Goal: Transaction & Acquisition: Book appointment/travel/reservation

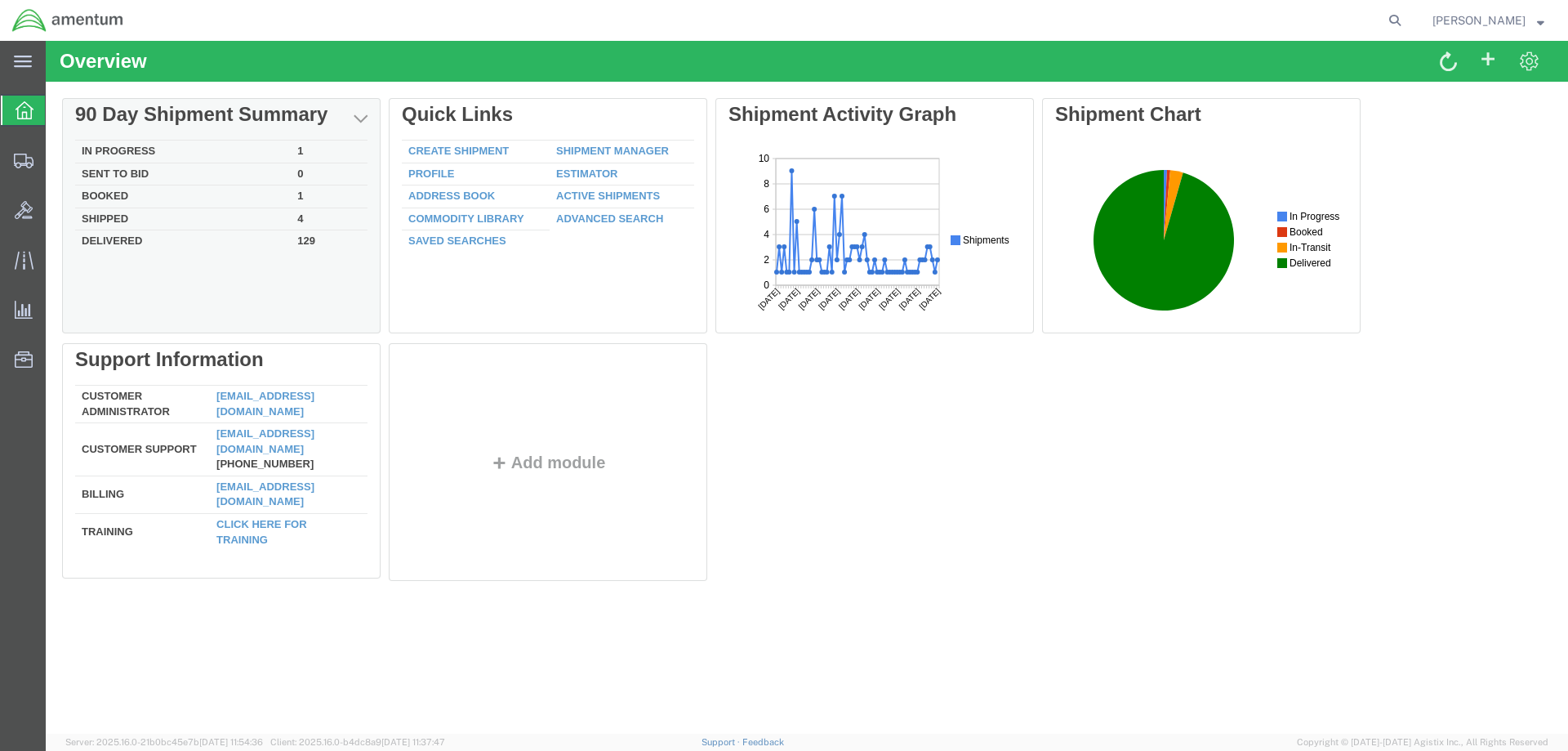
click at [151, 147] on td "In Progress" at bounding box center [182, 152] width 215 height 23
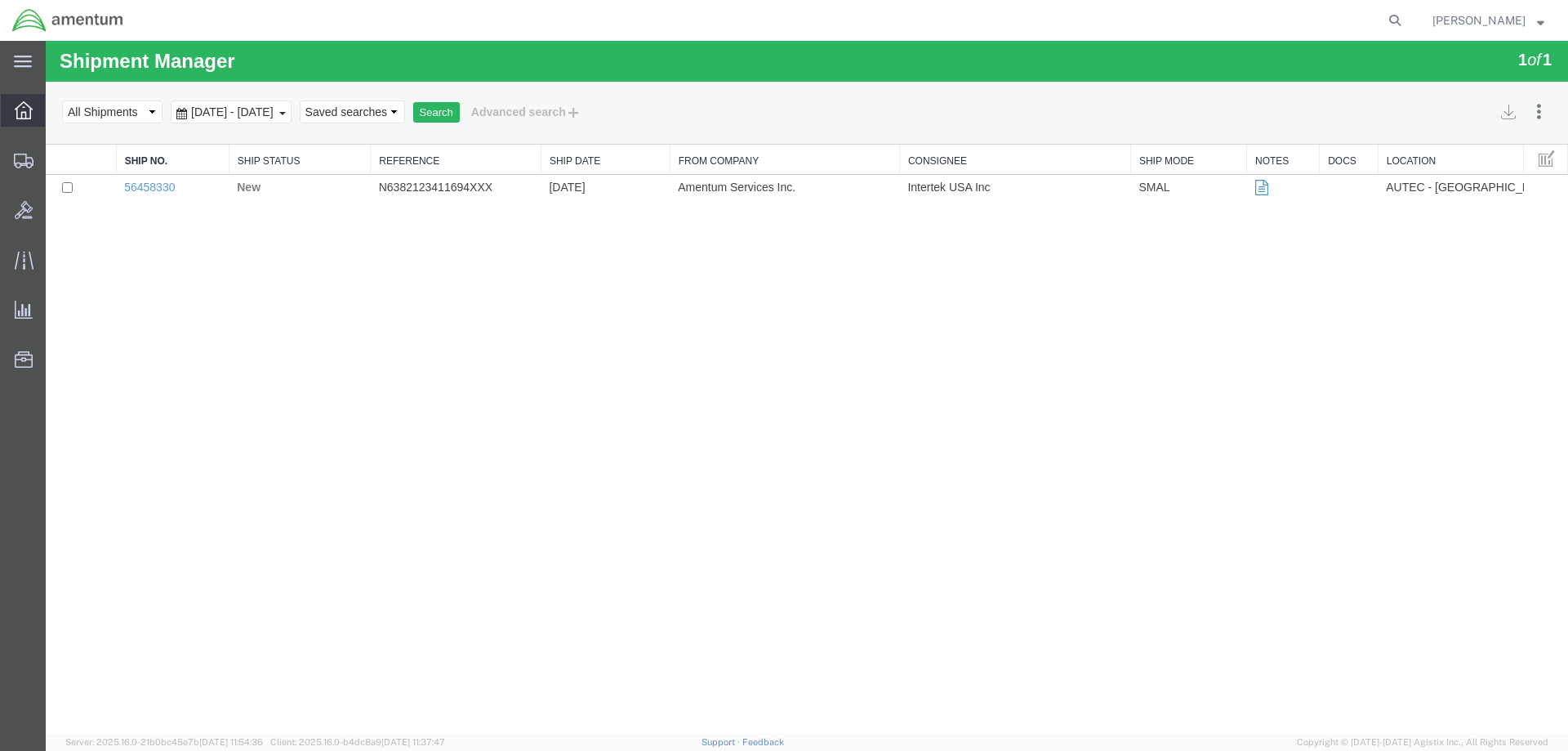
click at [28, 115] on icon at bounding box center [23, 110] width 18 height 18
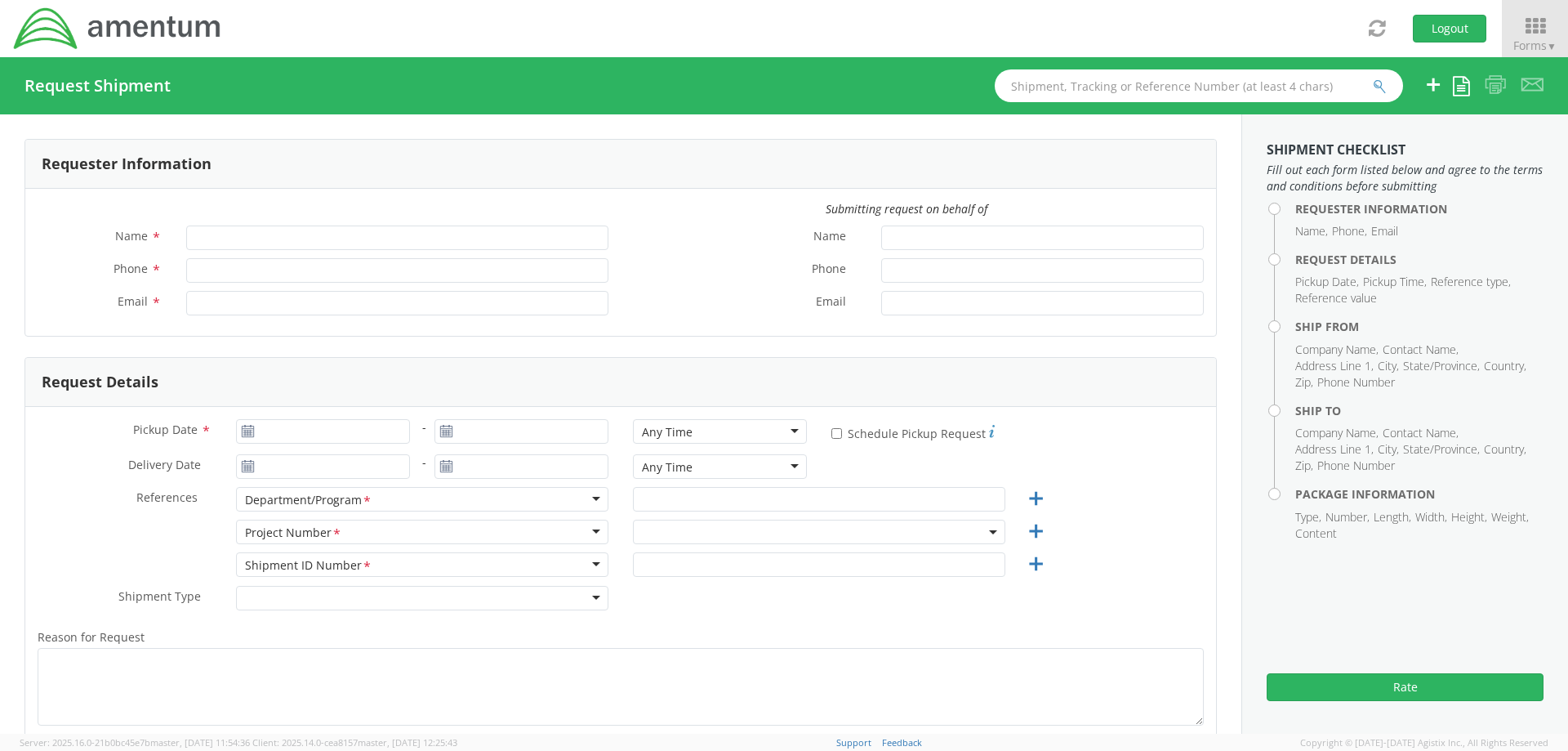
type input "[PERSON_NAME]"
type input "[PHONE_NUMBER]"
type input "[PERSON_NAME][EMAIL_ADDRESS][PERSON_NAME][DOMAIN_NAME]"
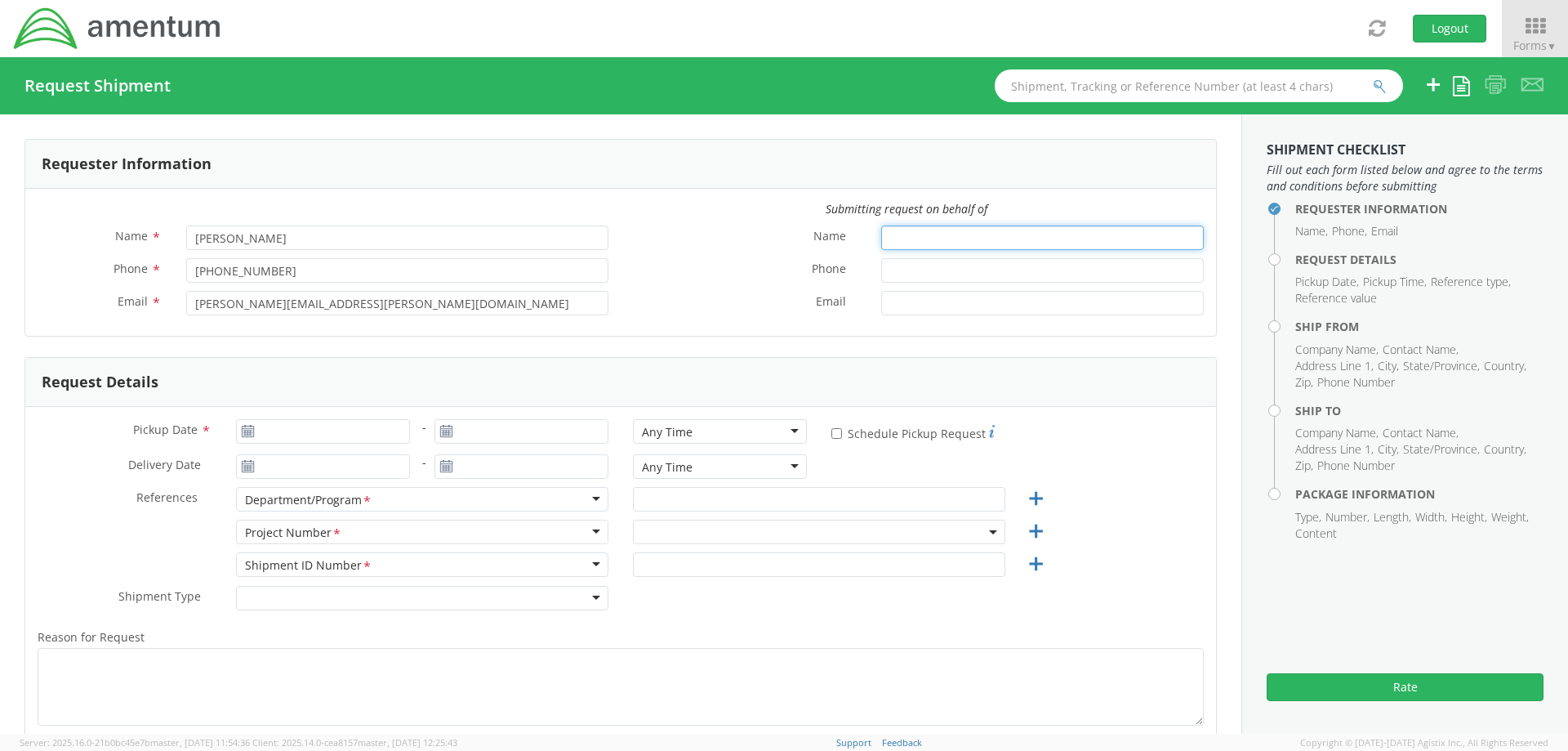
click at [923, 235] on input "Name *" at bounding box center [1042, 238] width 323 height 25
type input "[PERSON_NAME]"
click at [901, 271] on input "Phone *" at bounding box center [1042, 270] width 323 height 25
type input "5616555155"
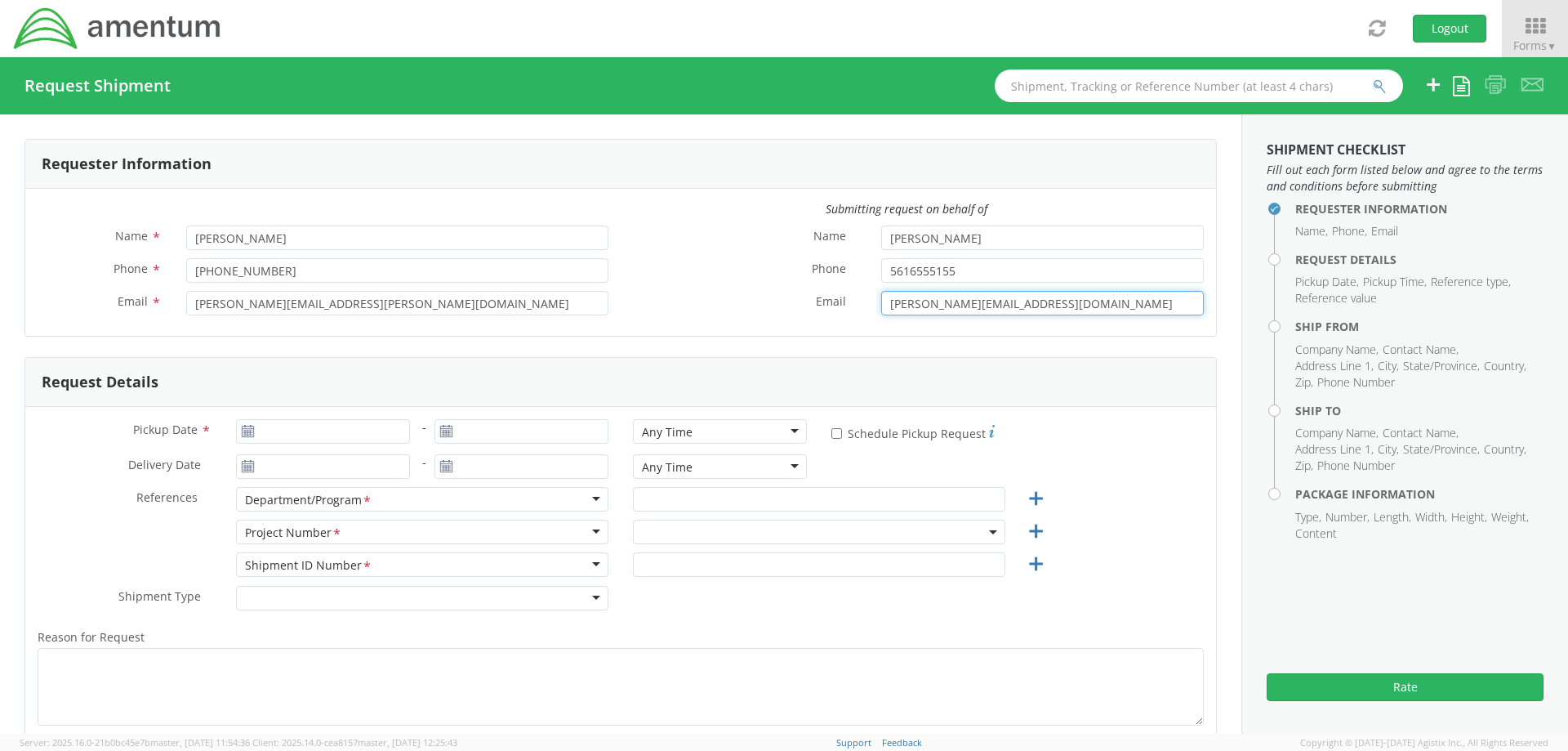
type input "[PERSON_NAME][EMAIL_ADDRESS][DOMAIN_NAME]"
click at [330, 433] on input "Pickup Date *" at bounding box center [323, 431] width 174 height 25
type input "[DATE]"
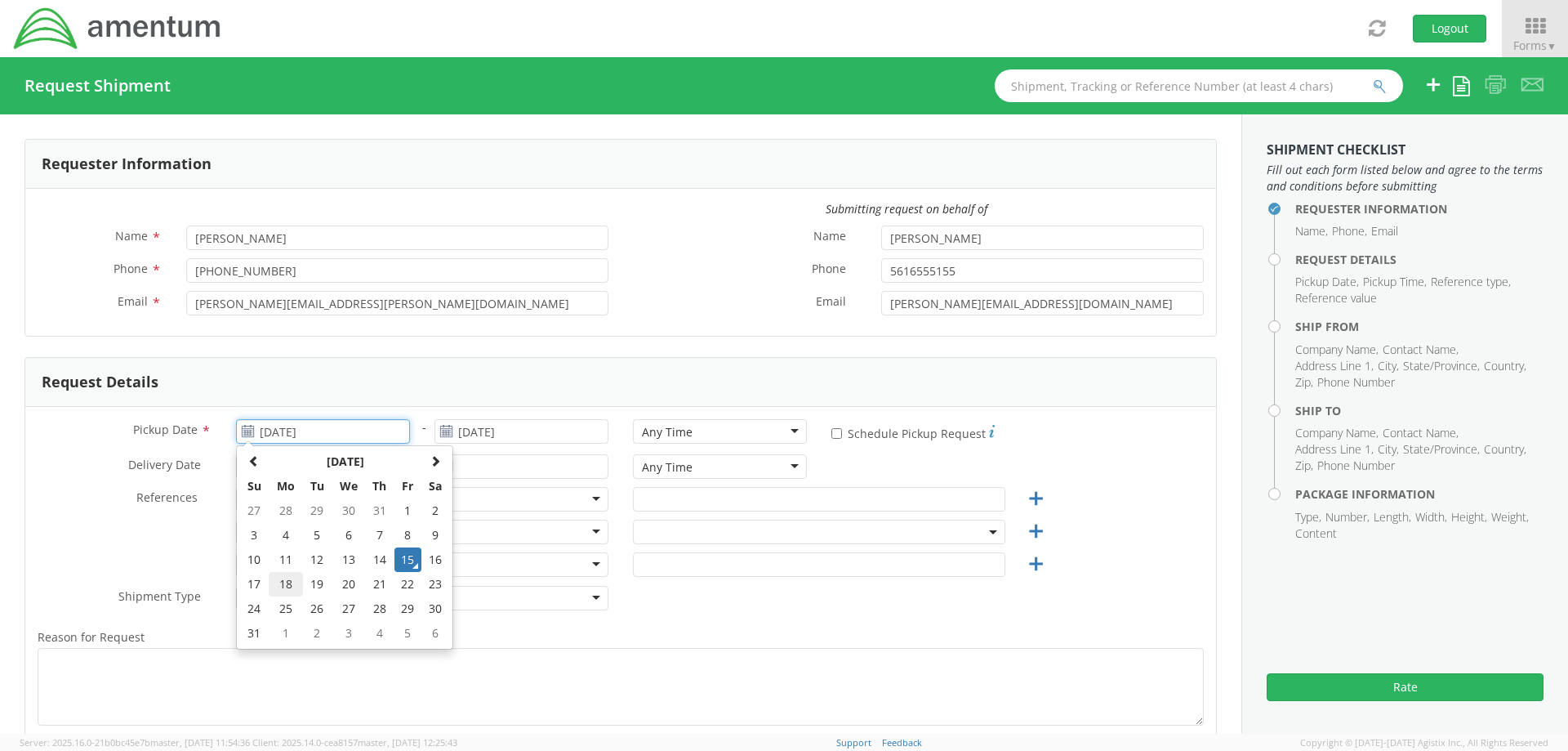
click at [284, 580] on td "18" at bounding box center [286, 583] width 34 height 25
type input "[DATE]"
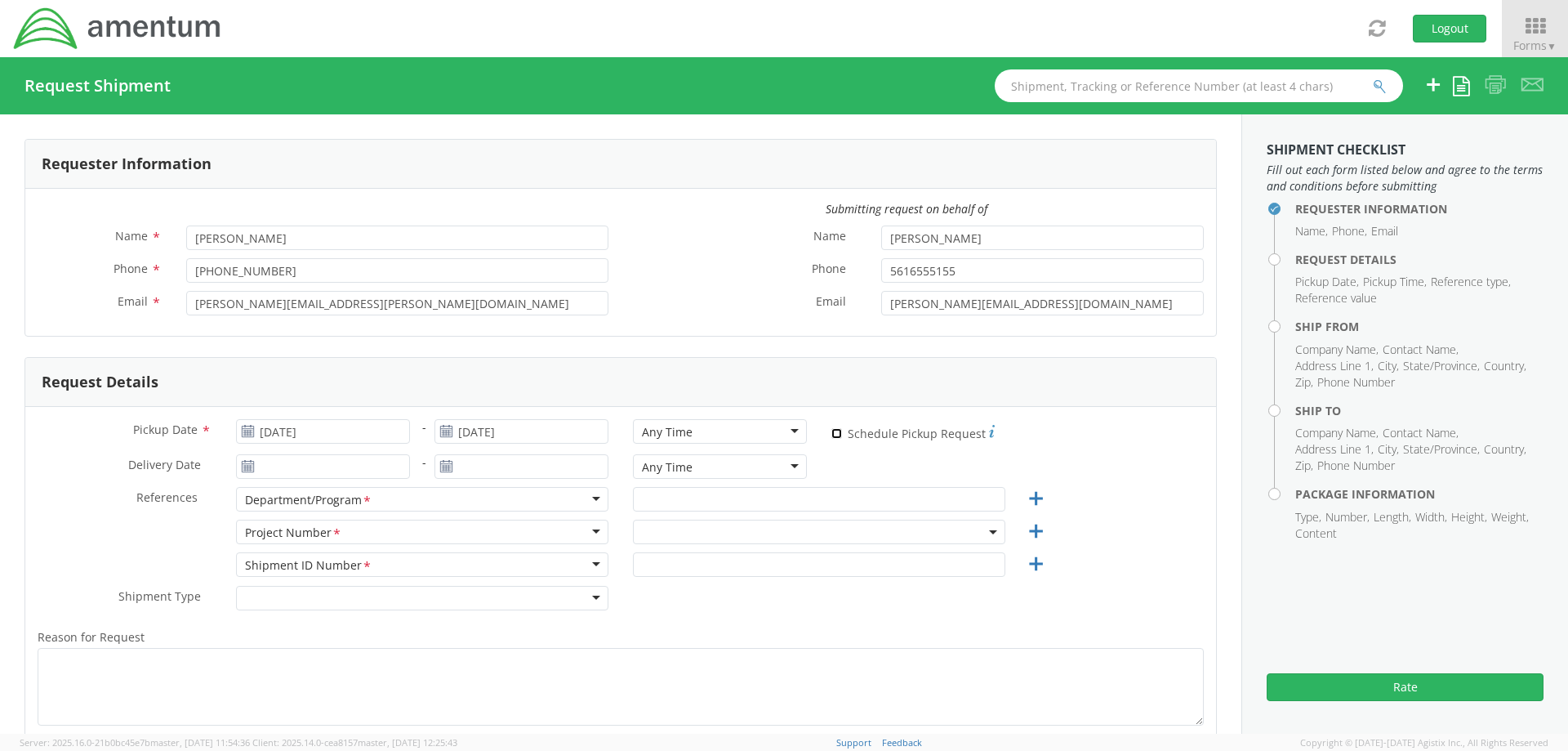
click at [832, 437] on input "* Schedule Pickup Request" at bounding box center [837, 433] width 10 height 10
checkbox input "true"
click at [665, 496] on input "text" at bounding box center [818, 499] width 372 height 25
type input "a"
type input "Autec"
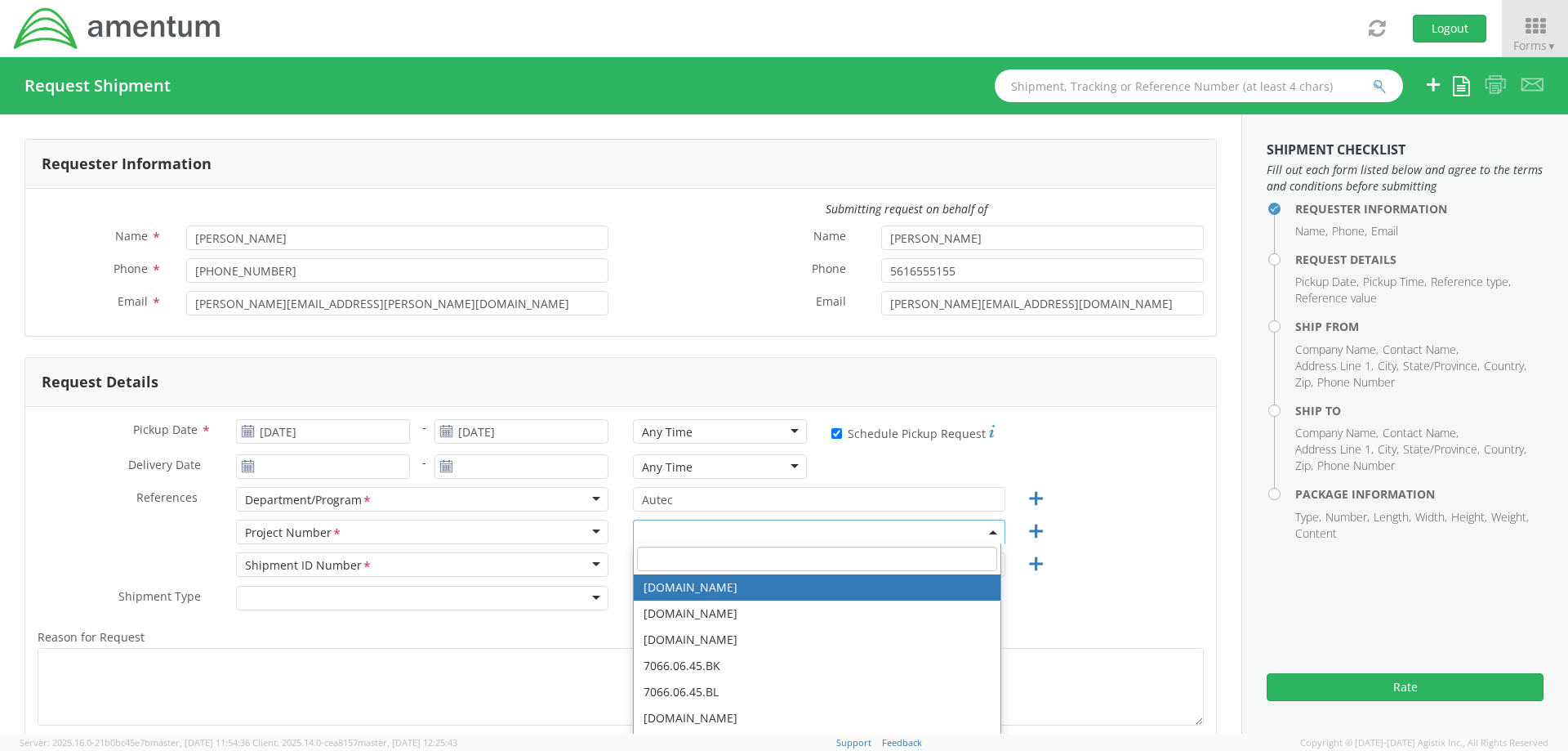
click at [643, 556] on input "search" at bounding box center [816, 559] width 360 height 25
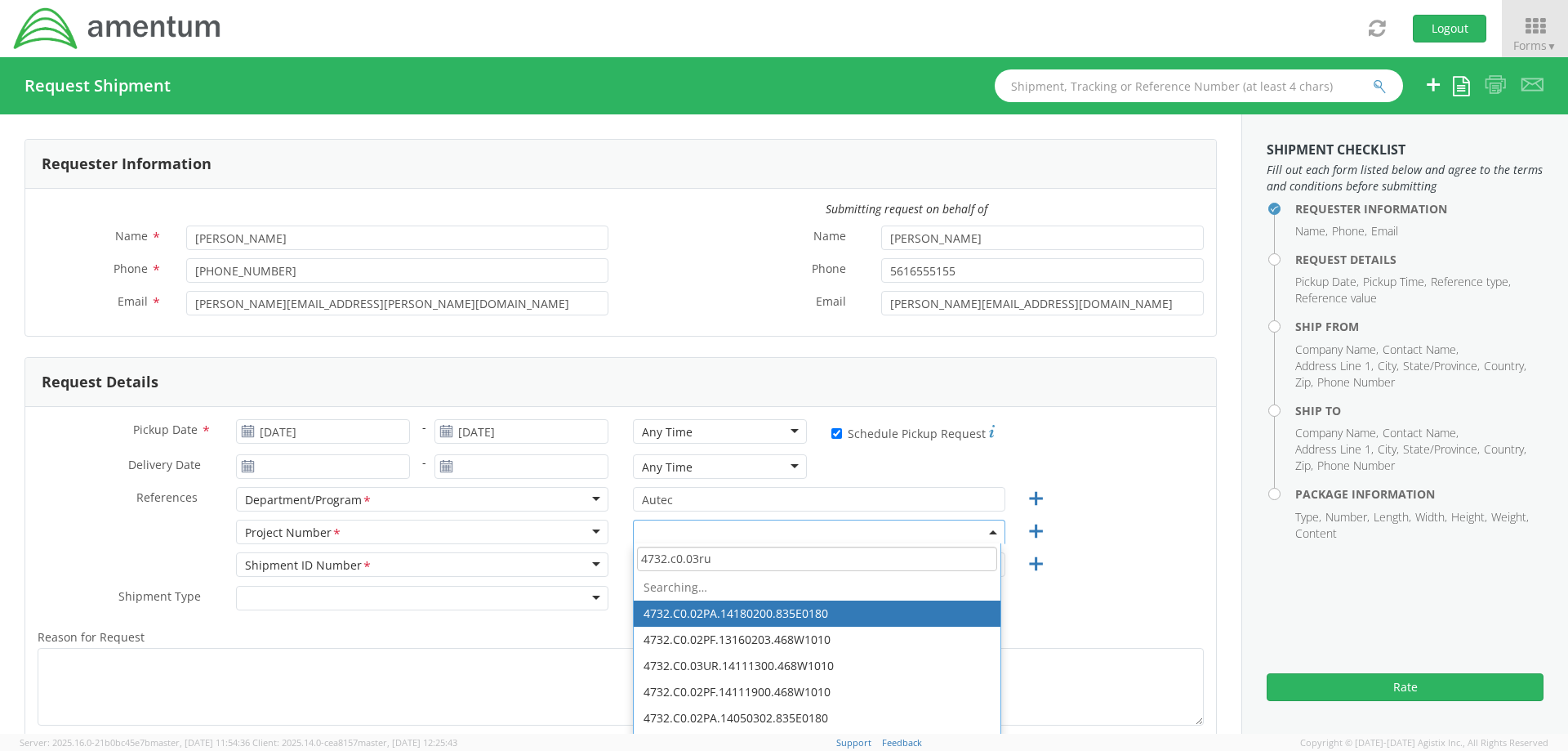
type input "4732.c0.03ru."
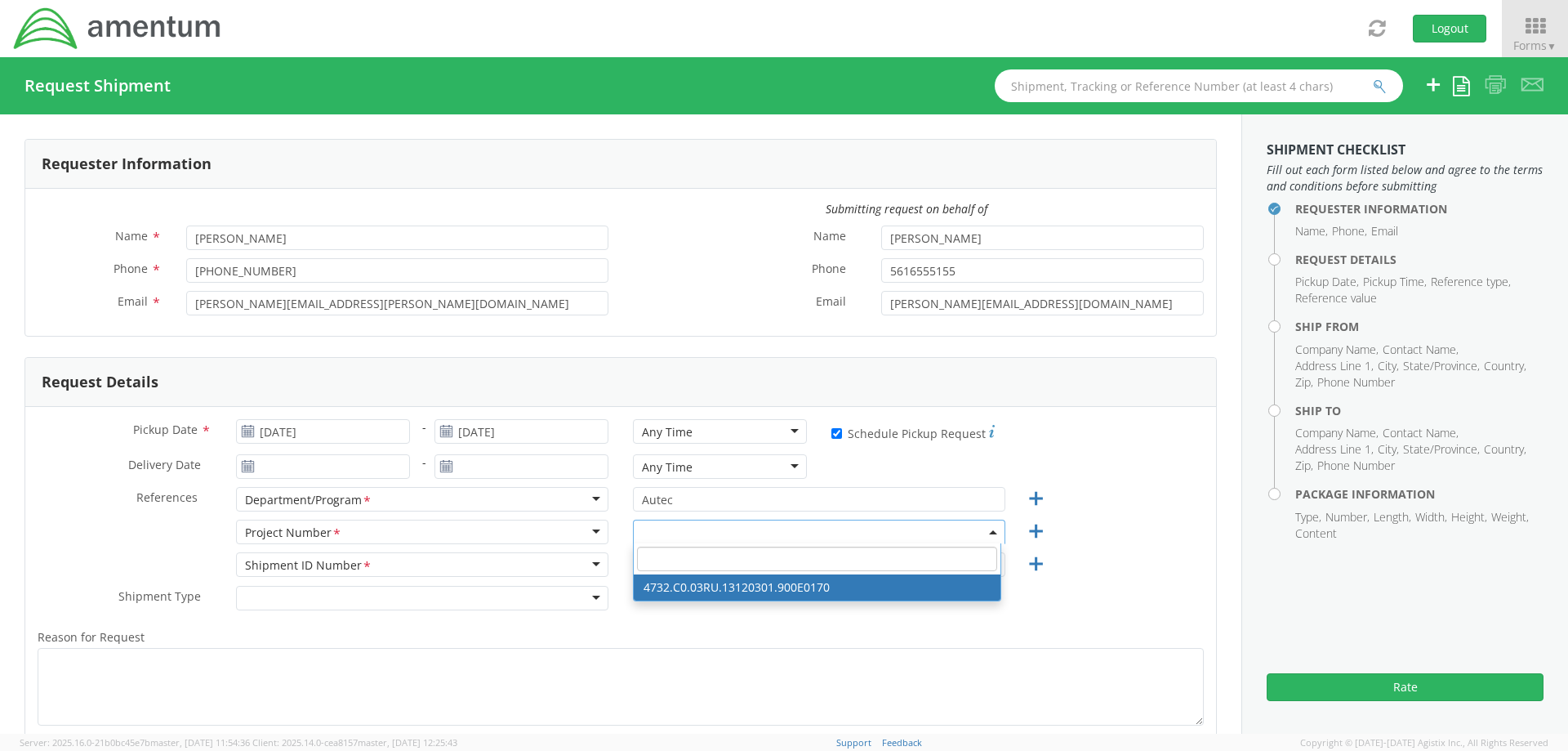
select select "4732.C0.03RU.13120301.900E0170"
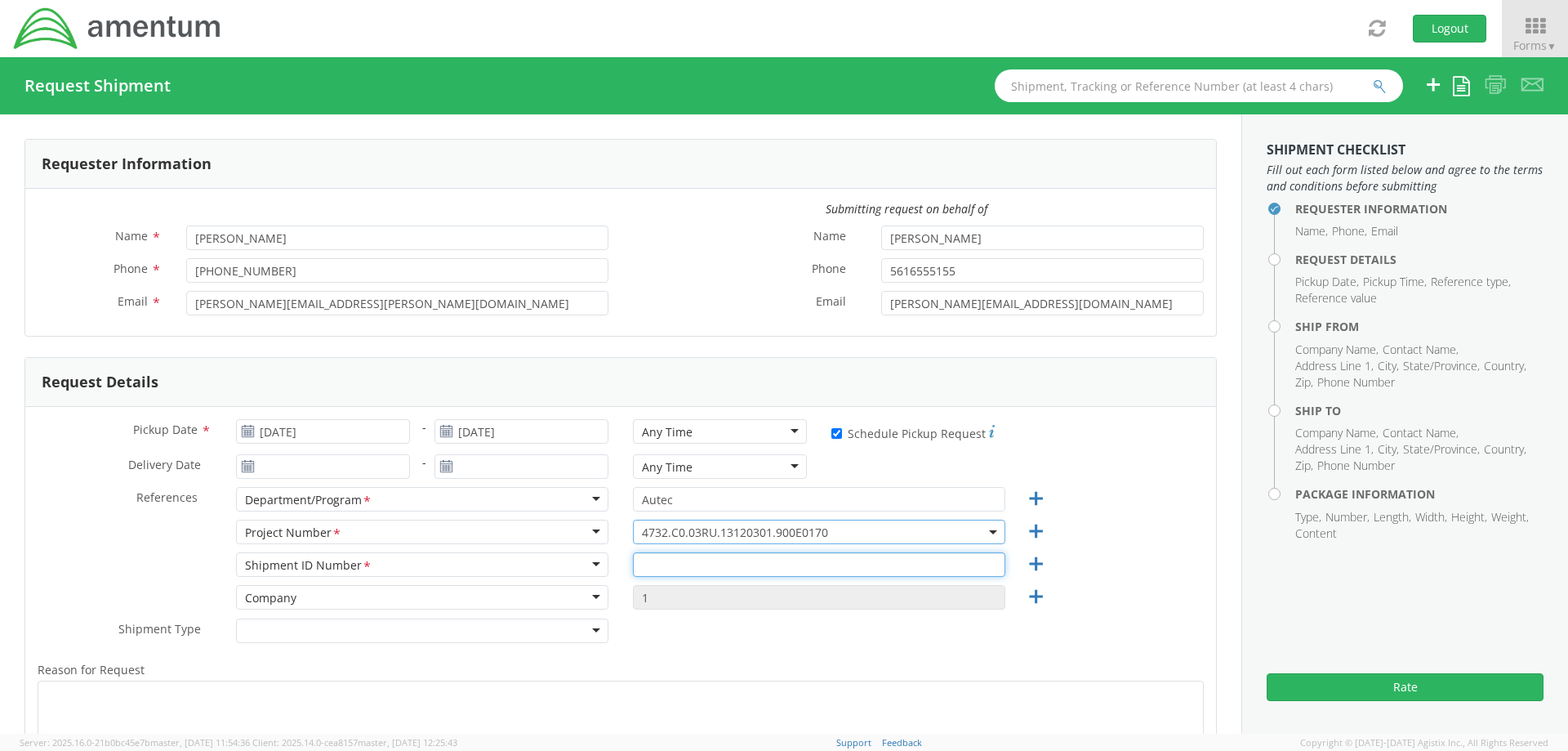
click at [667, 563] on input "text" at bounding box center [818, 564] width 372 height 25
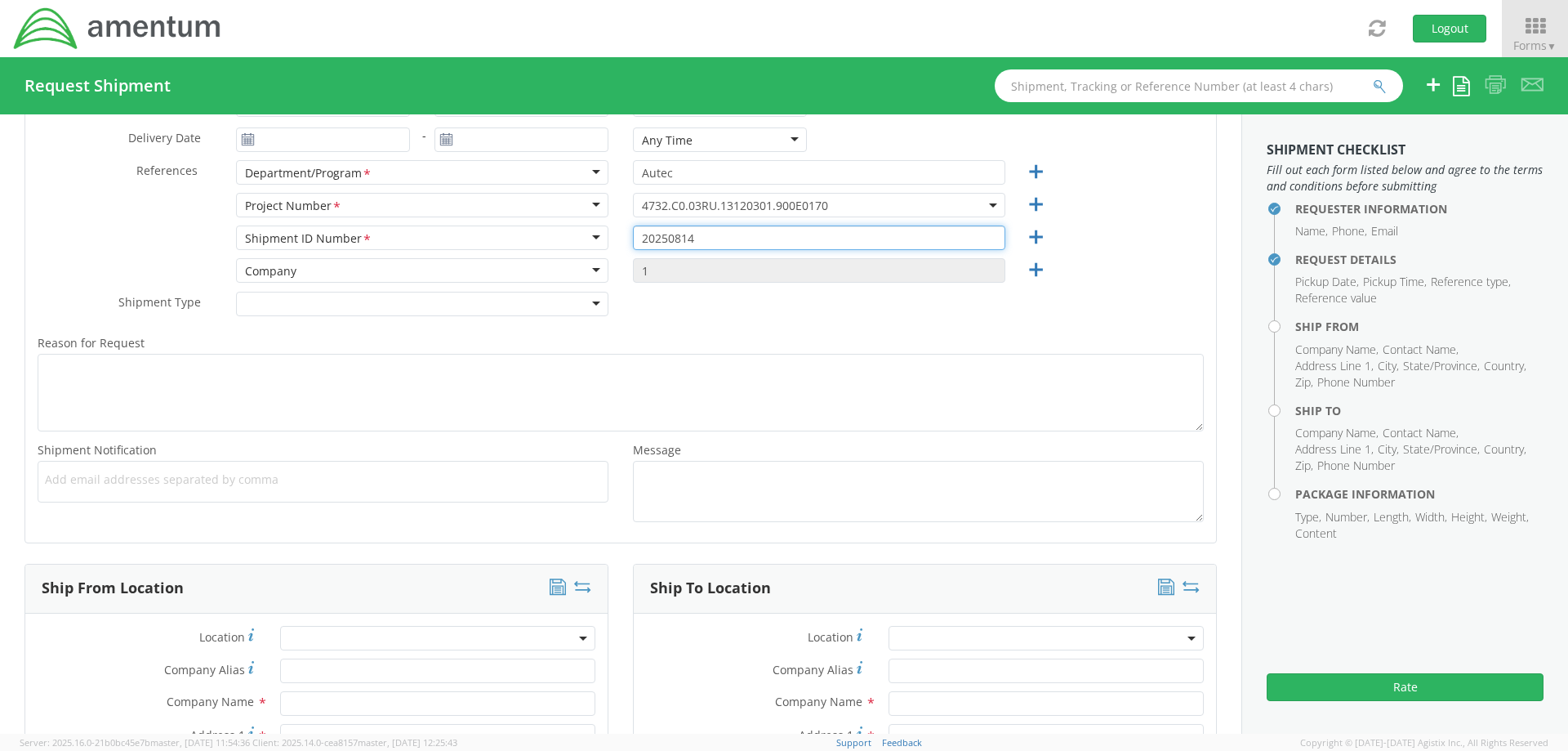
type input "20250814"
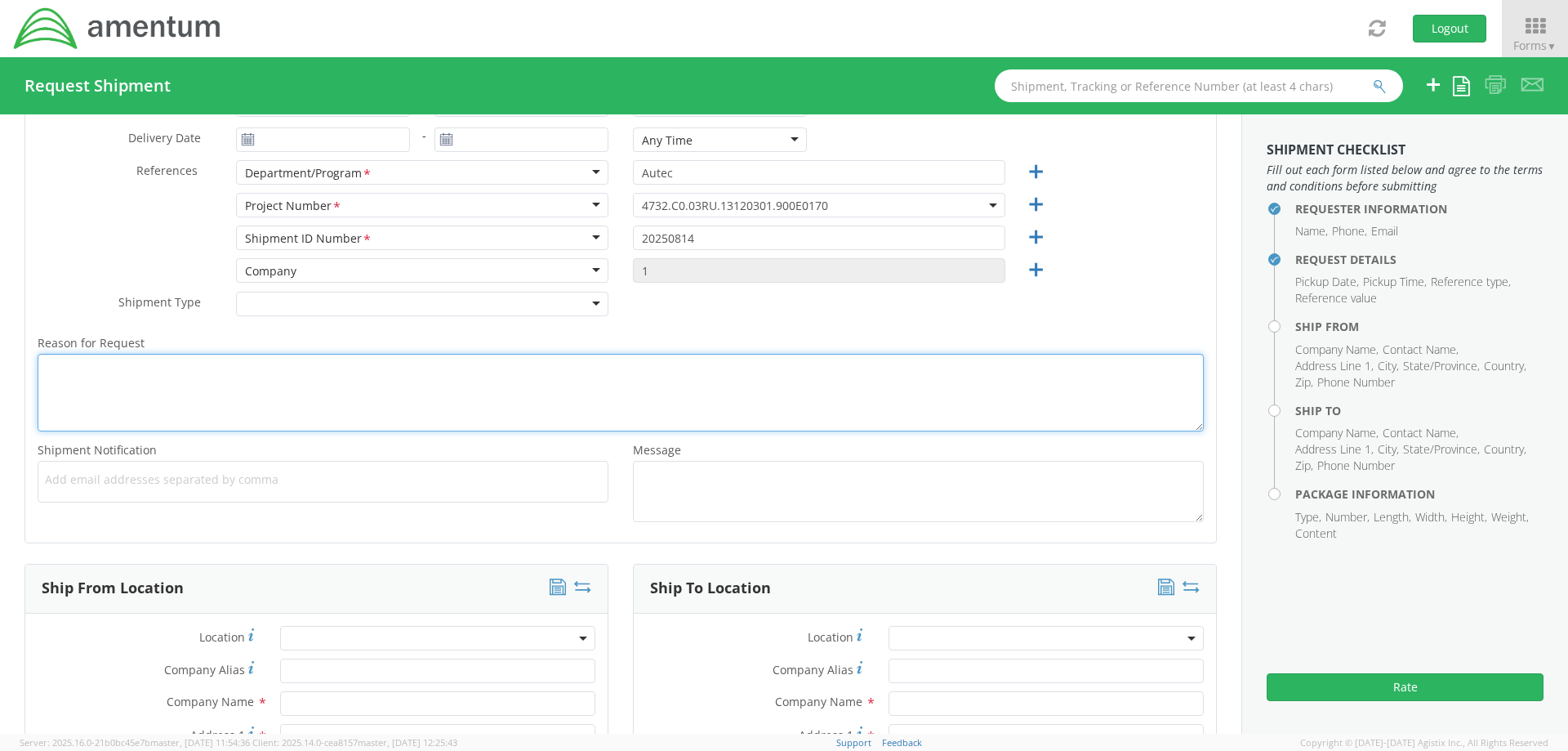
click at [118, 401] on textarea "Reason for Request *" at bounding box center [621, 392] width 1166 height 77
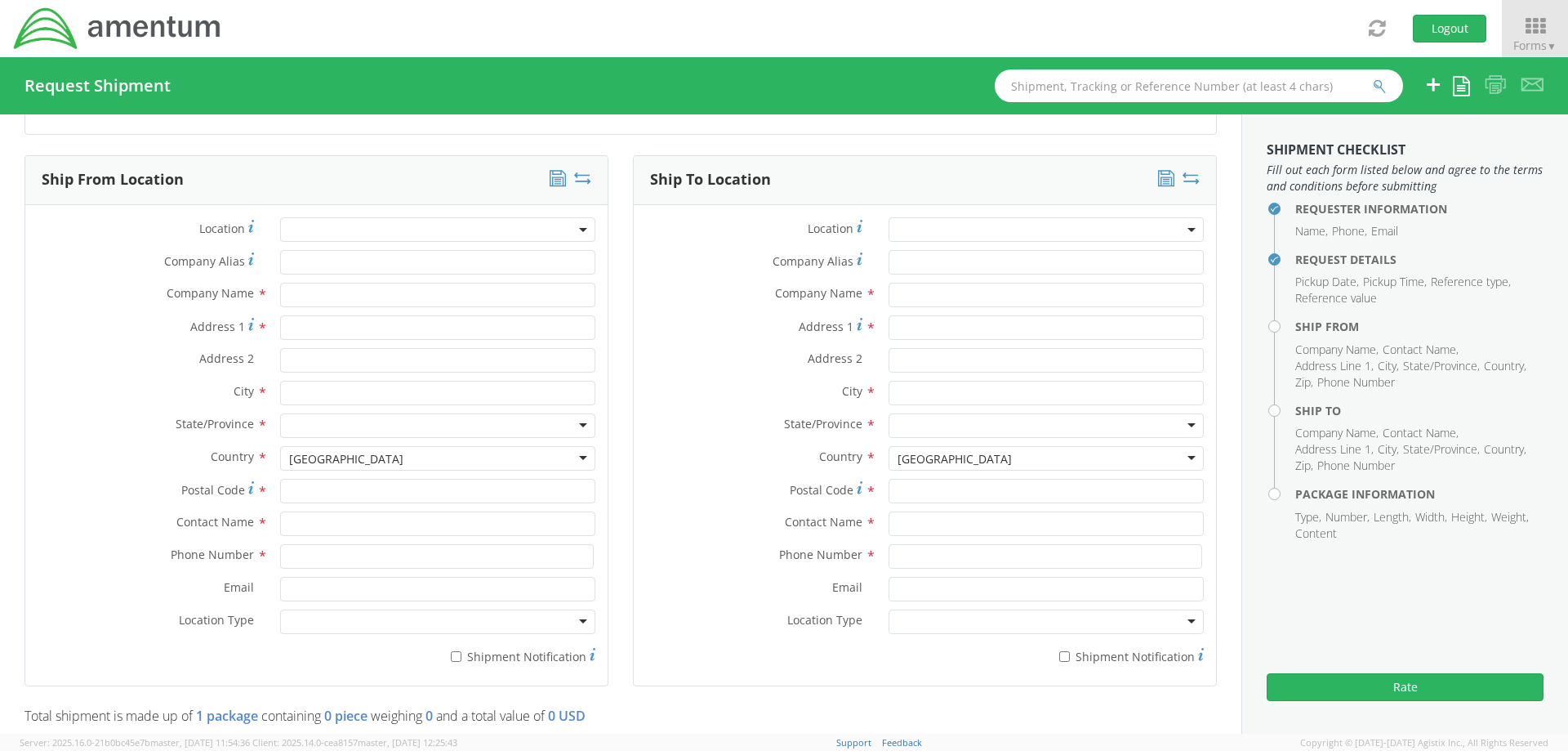
type textarea "Sending to [GEOGRAPHIC_DATA] at [GEOGRAPHIC_DATA]"
click at [284, 526] on input "text" at bounding box center [438, 523] width 315 height 25
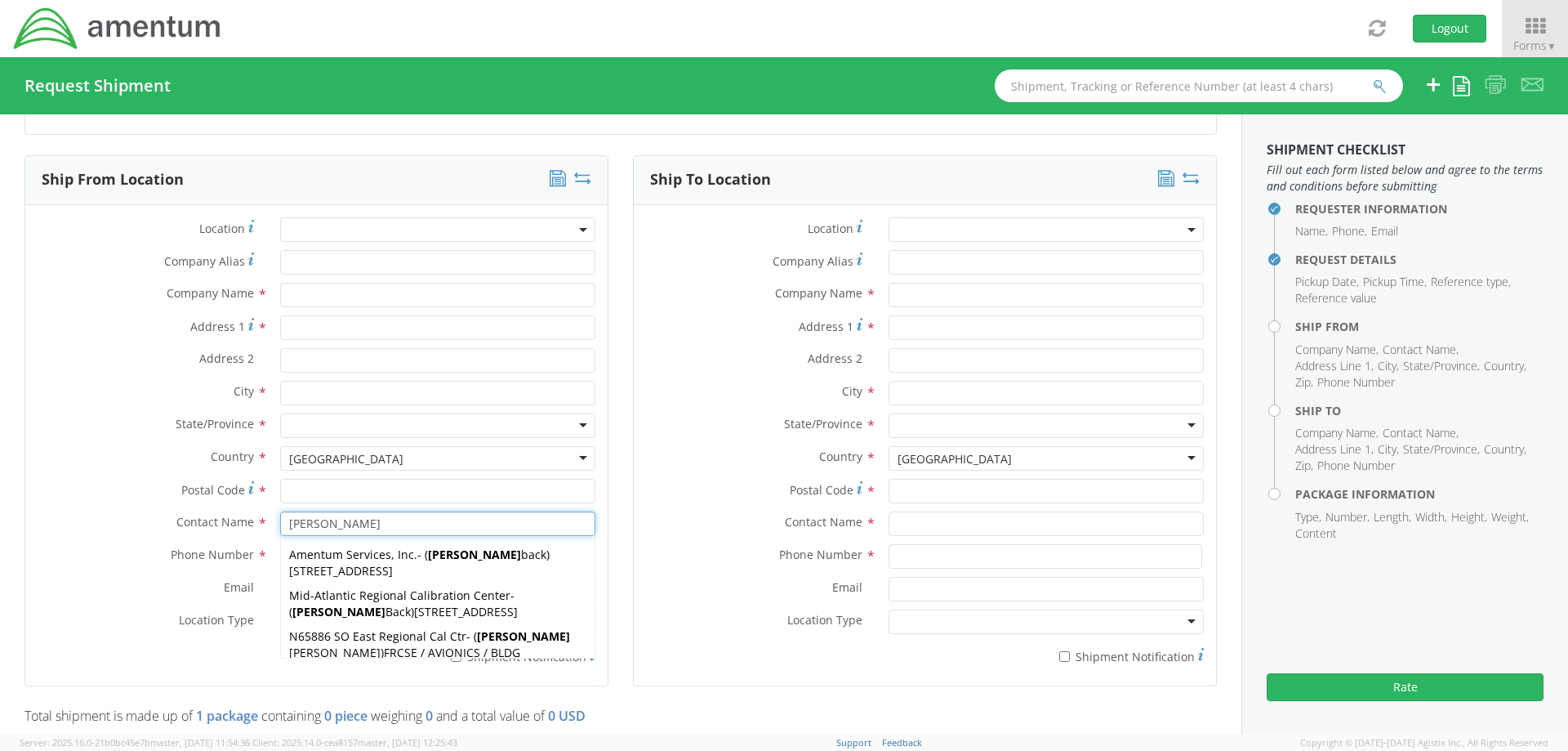
type input "[PERSON_NAME]"
click at [340, 554] on span "Amentum Services, Inc." at bounding box center [353, 554] width 129 height 15
type input "Amentum Services, Inc."
type input "[STREET_ADDRESS]"
type input "[GEOGRAPHIC_DATA]"
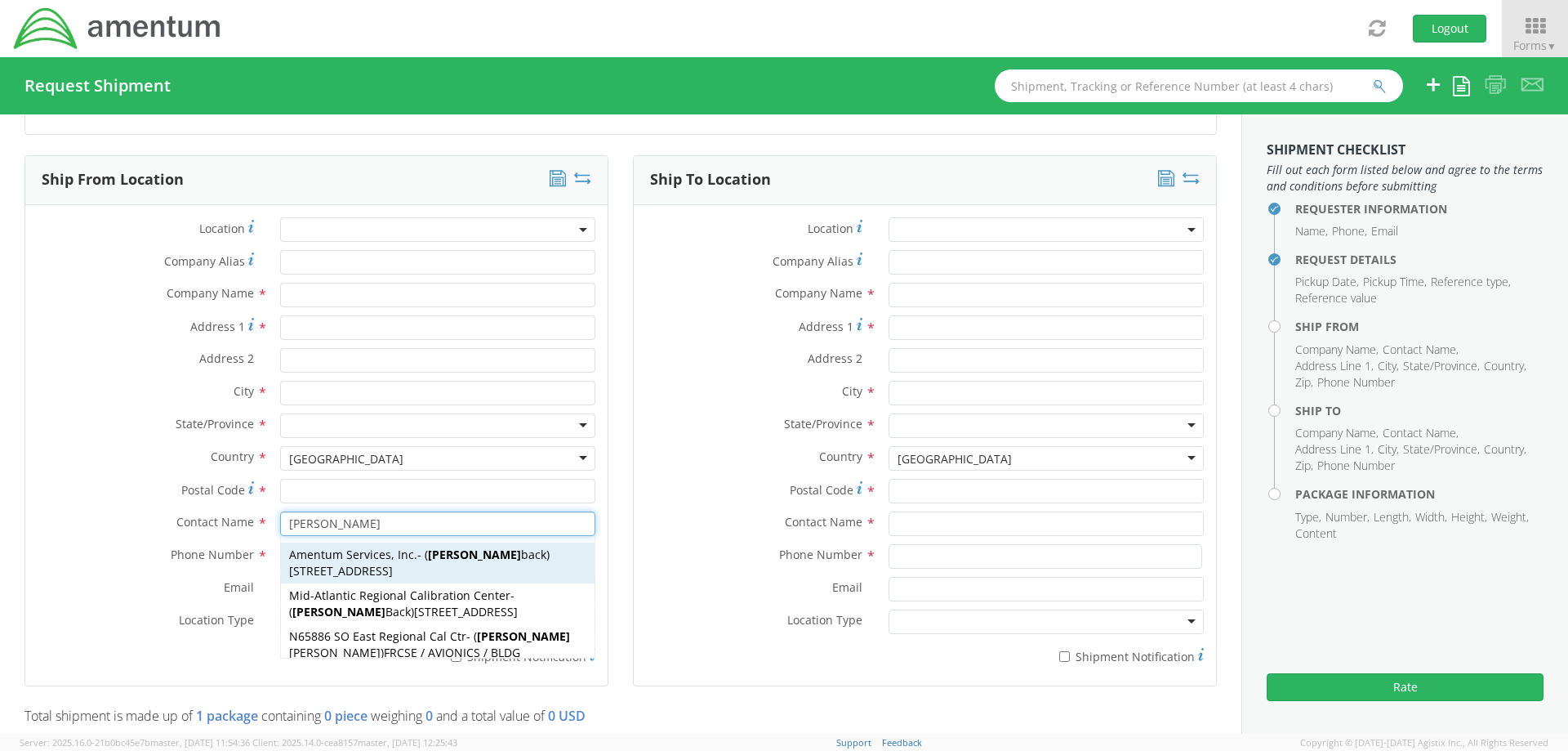
type input "[GEOGRAPHIC_DATA]"
type input "33406"
type input "[PERSON_NAME] back"
type input "5616555155"
type input "[PERSON_NAME][EMAIL_ADDRESS][PERSON_NAME][DOMAIN_NAME]"
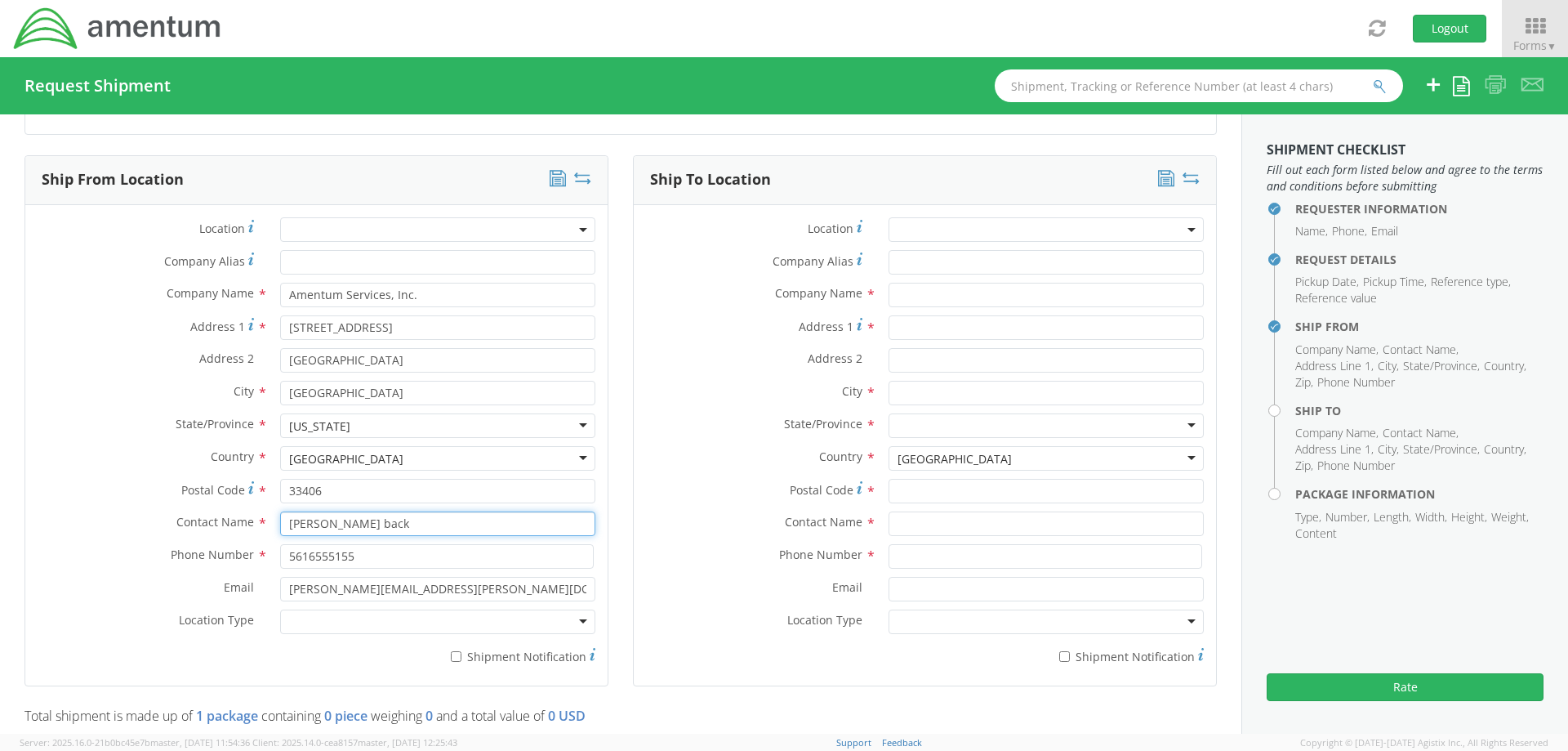
type input "[PERSON_NAME] back"
click at [329, 622] on div at bounding box center [438, 622] width 315 height 25
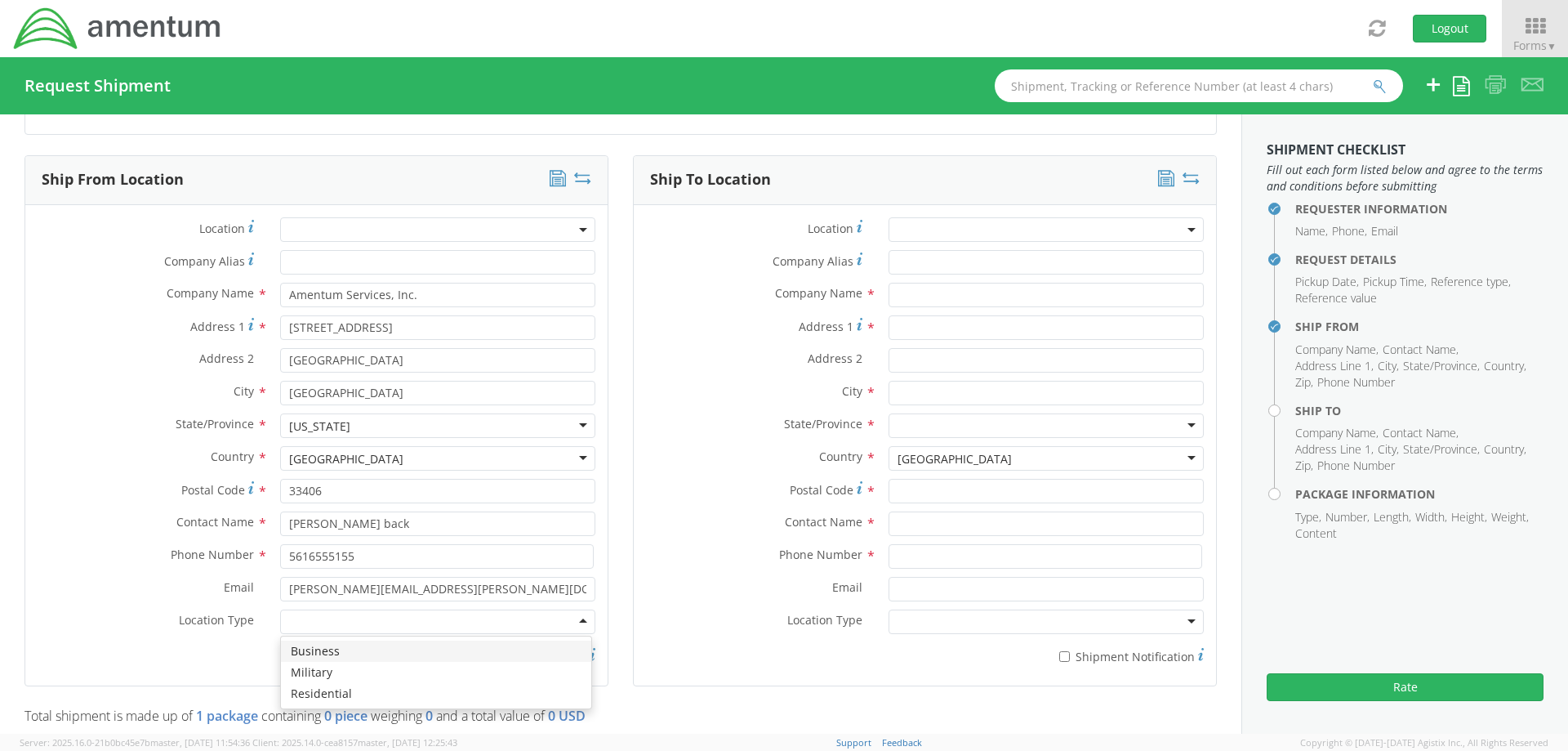
click at [48, 217] on div "Location * Company Alias * Company Name * Amentum Services, Inc. Address 1 * [G…" at bounding box center [317, 444] width 582 height 456
click at [453, 656] on input "* Shipment Notification" at bounding box center [456, 656] width 10 height 10
checkbox input "true"
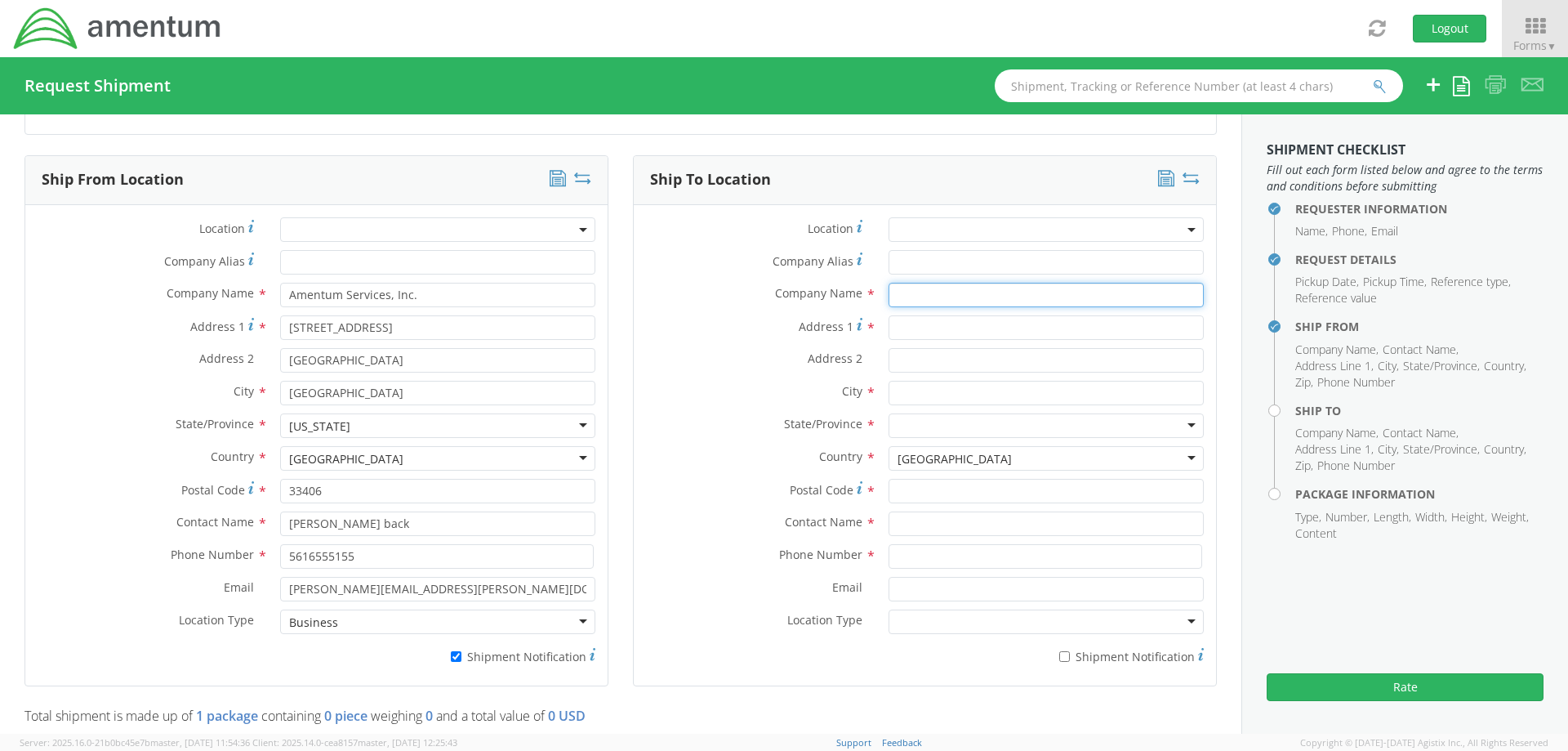
click at [889, 299] on input "text" at bounding box center [1046, 295] width 315 height 25
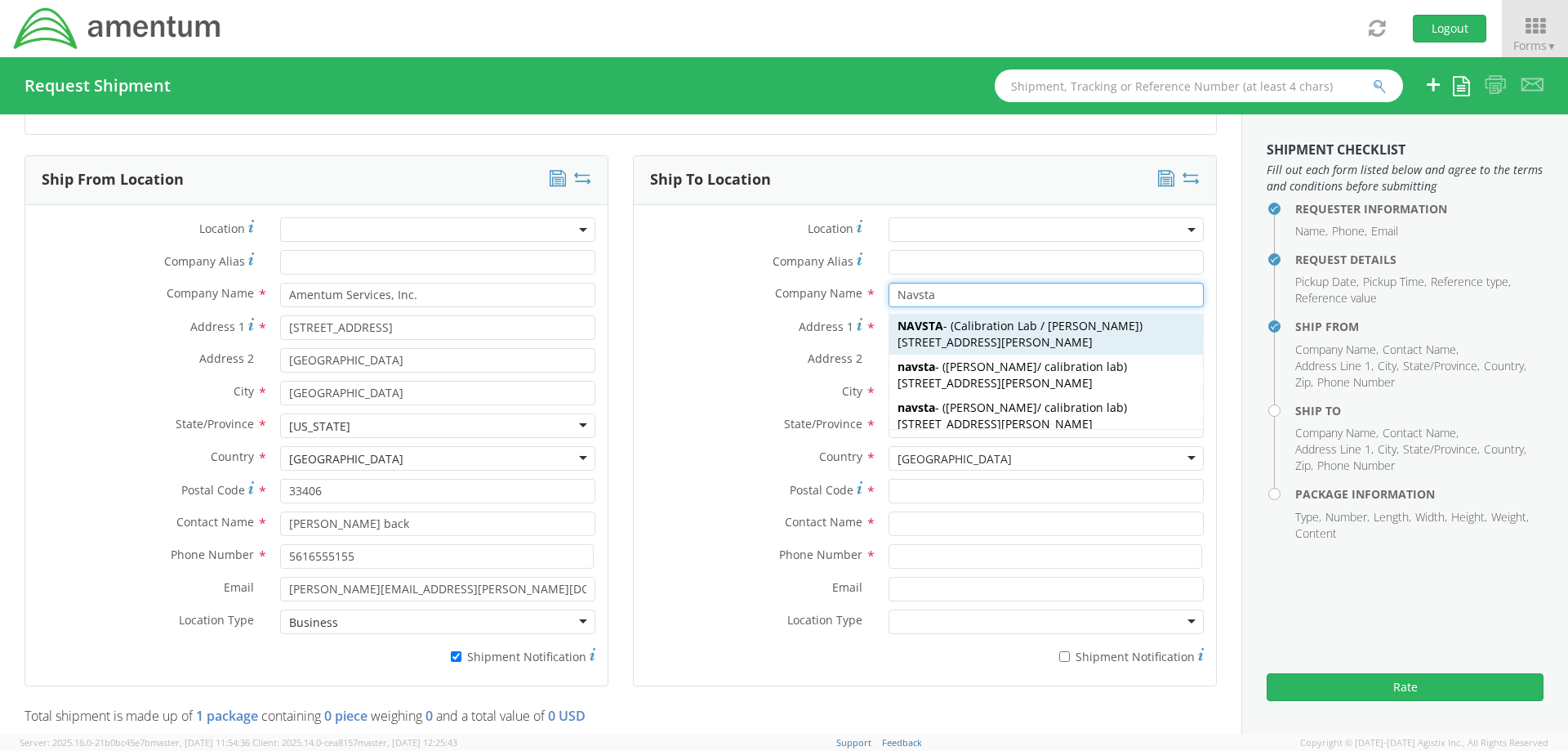
click at [990, 339] on span "[STREET_ADDRESS][PERSON_NAME]" at bounding box center [994, 341] width 195 height 15
type input "NAVSTA"
type input "[STREET_ADDRESS][PERSON_NAME]"
type input "BLDG 1170 RM 195"
type input "[GEOGRAPHIC_DATA]"
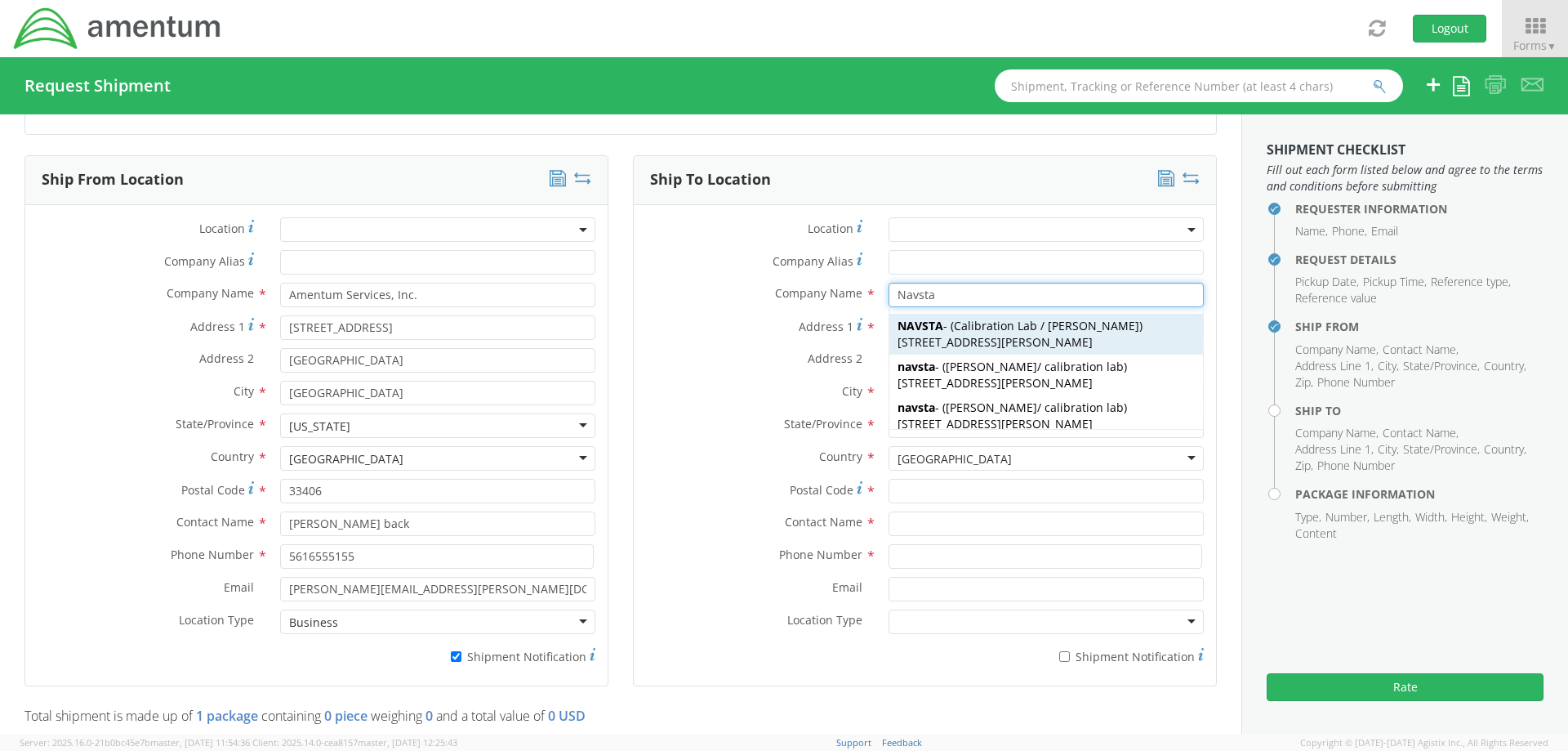
type input "02841"
type input "Calibration Lab / [PERSON_NAME]"
type input "[PHONE_NUMBER]"
type input "[PERSON_NAME][EMAIL_ADDRESS][DOMAIN_NAME]"
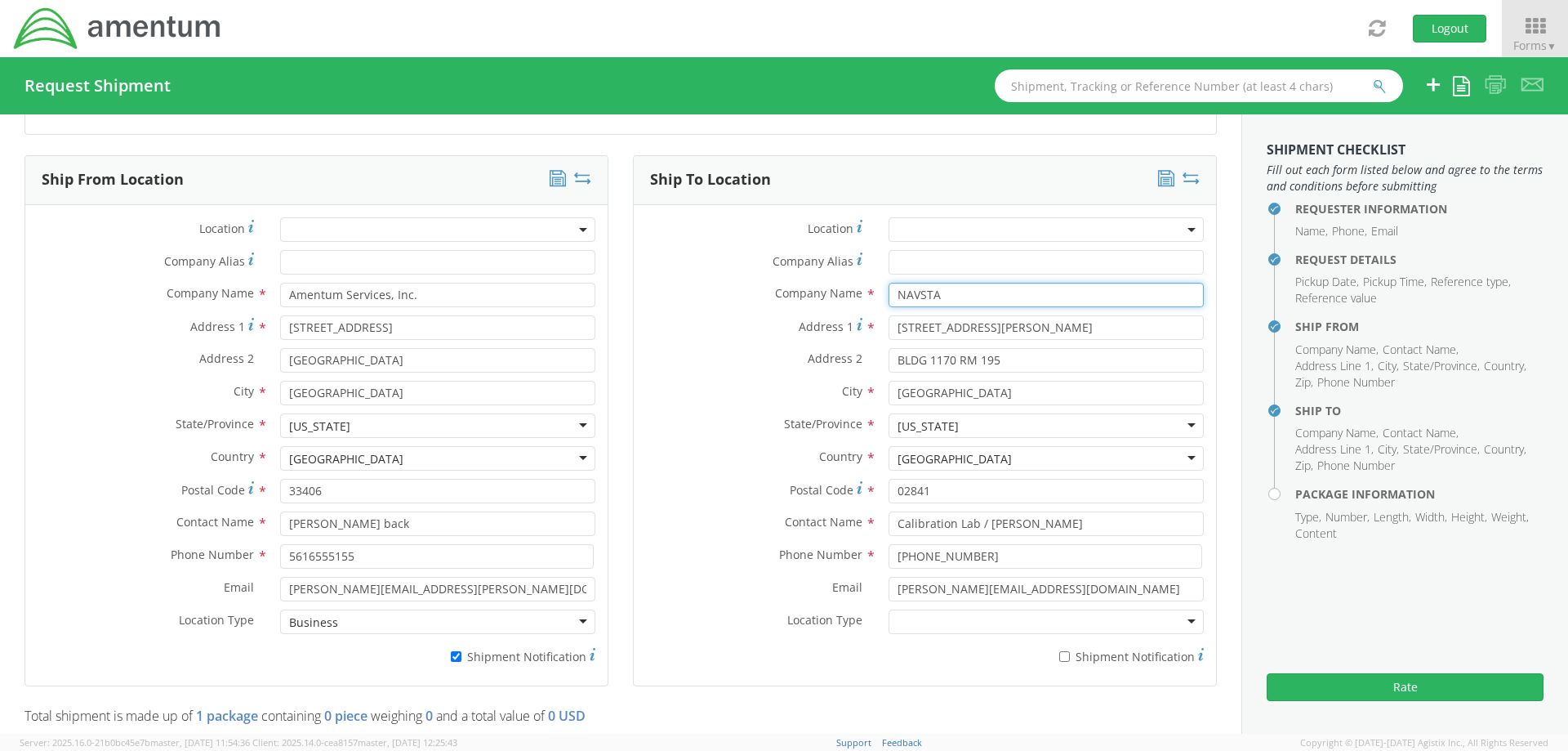
type input "NAVSTA"
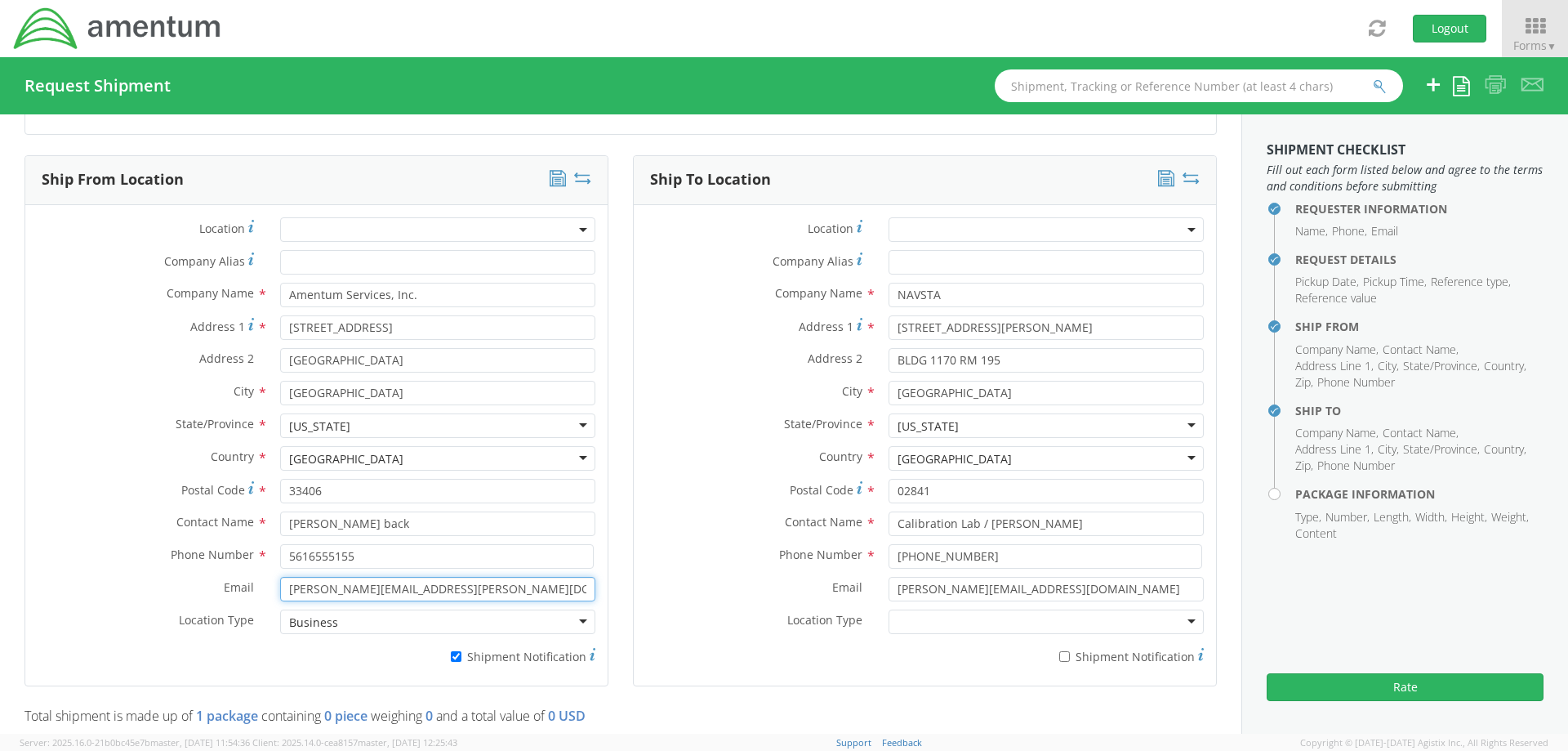
drag, startPoint x: 483, startPoint y: 594, endPoint x: 171, endPoint y: 605, distance: 312.2
click at [170, 605] on div "Email * [PERSON_NAME][EMAIL_ADDRESS][PERSON_NAME][DOMAIN_NAME]" at bounding box center [317, 593] width 582 height 32
type input "[PERSON_NAME][EMAIL_ADDRESS][PERSON_NAME][DOMAIN_NAME]"
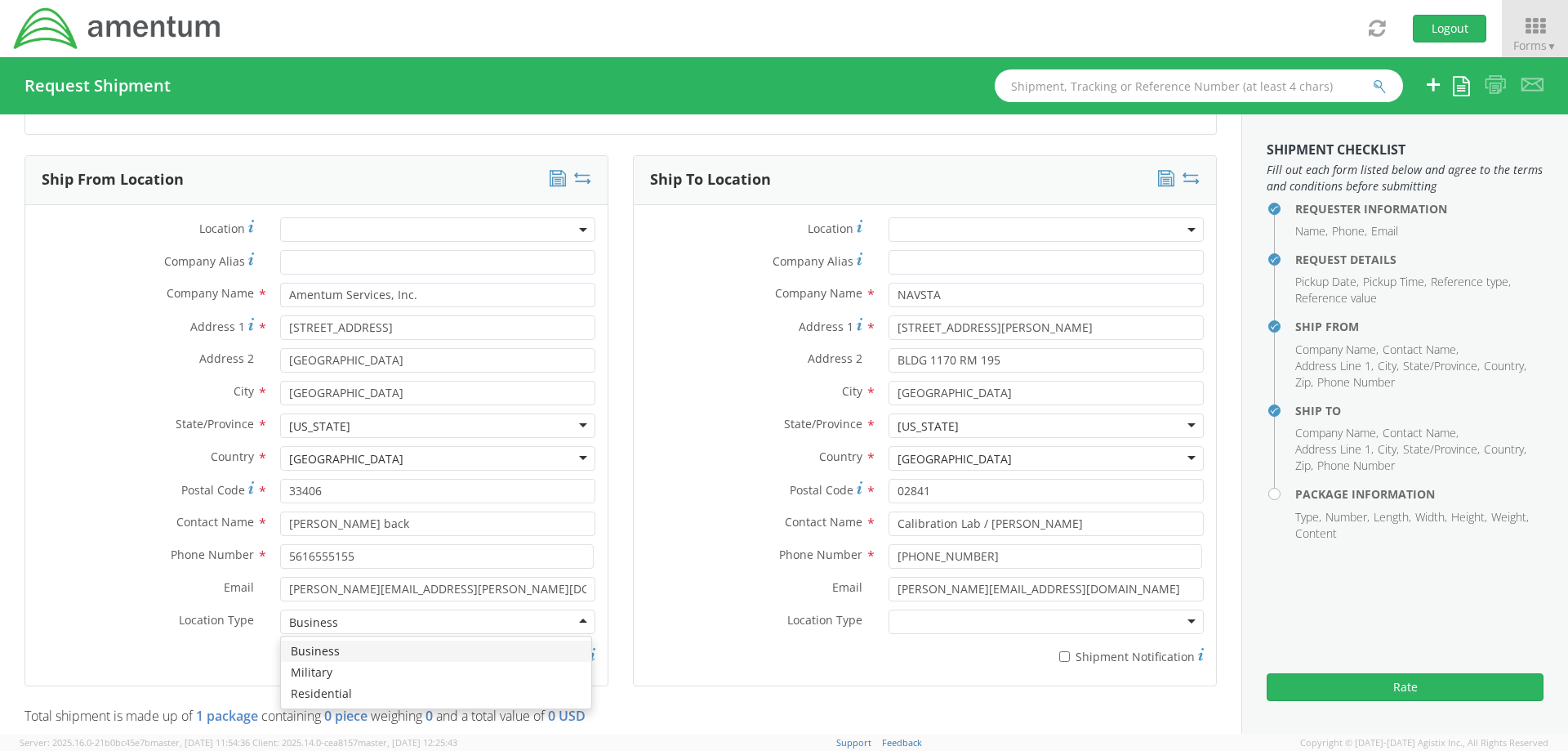
click at [898, 622] on div at bounding box center [1046, 622] width 315 height 25
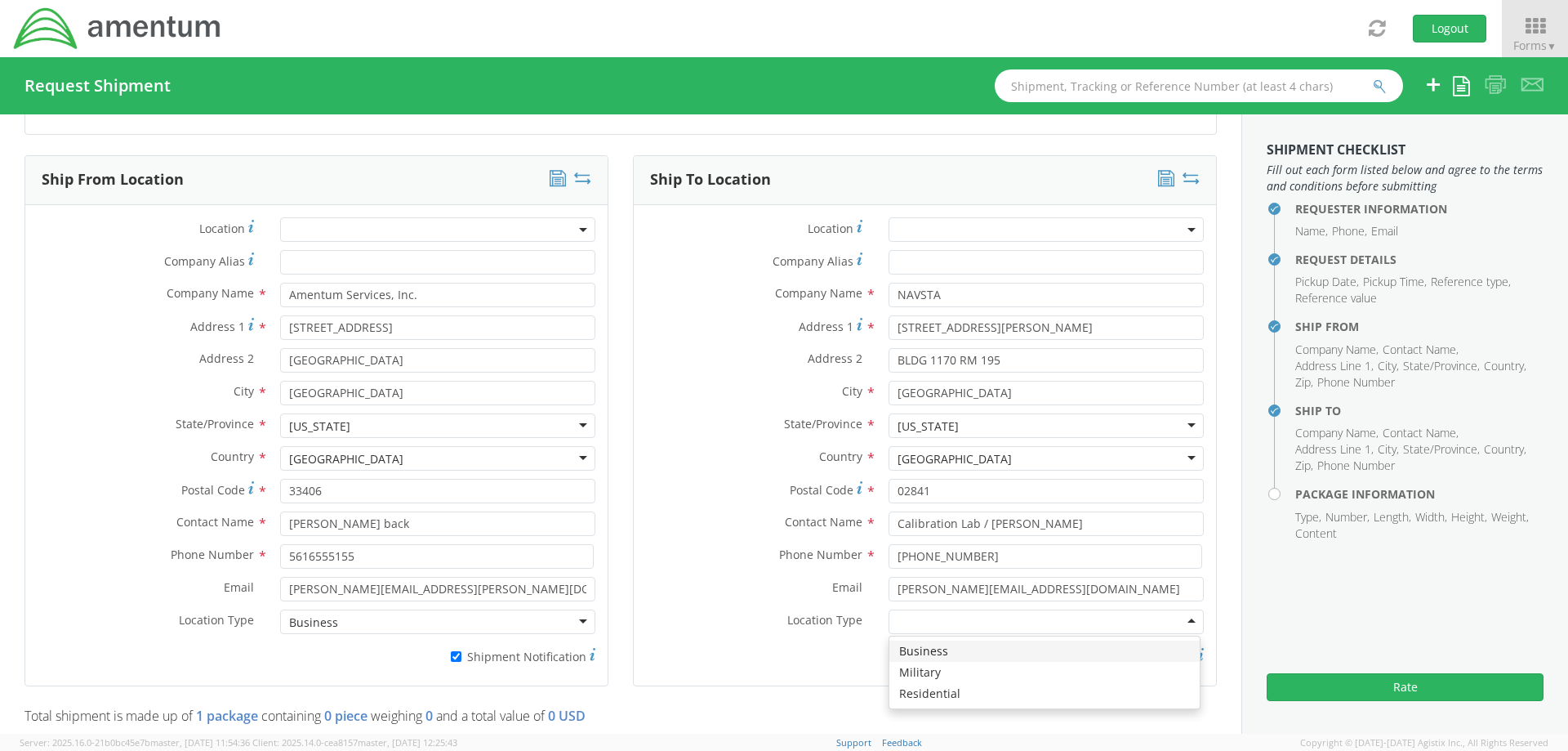
click at [633, 217] on div "Location * Company Alias * Company Name * NAVSTA Navsta NAVSTA - ( Calibration …" at bounding box center [924, 444] width 582 height 456
click at [1059, 657] on input "* Shipment Notification" at bounding box center [1064, 656] width 10 height 10
checkbox input "true"
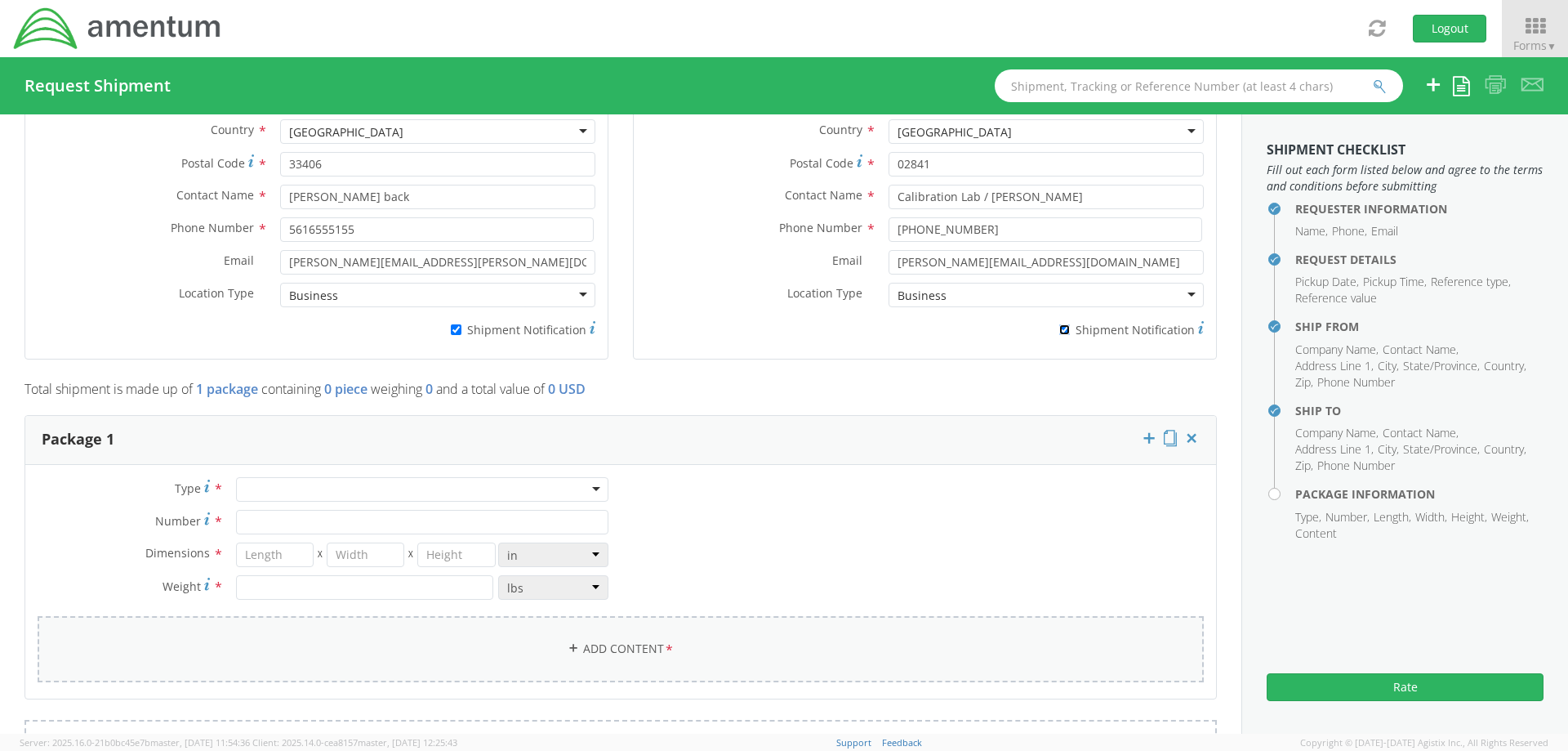
scroll to position [1307, 0]
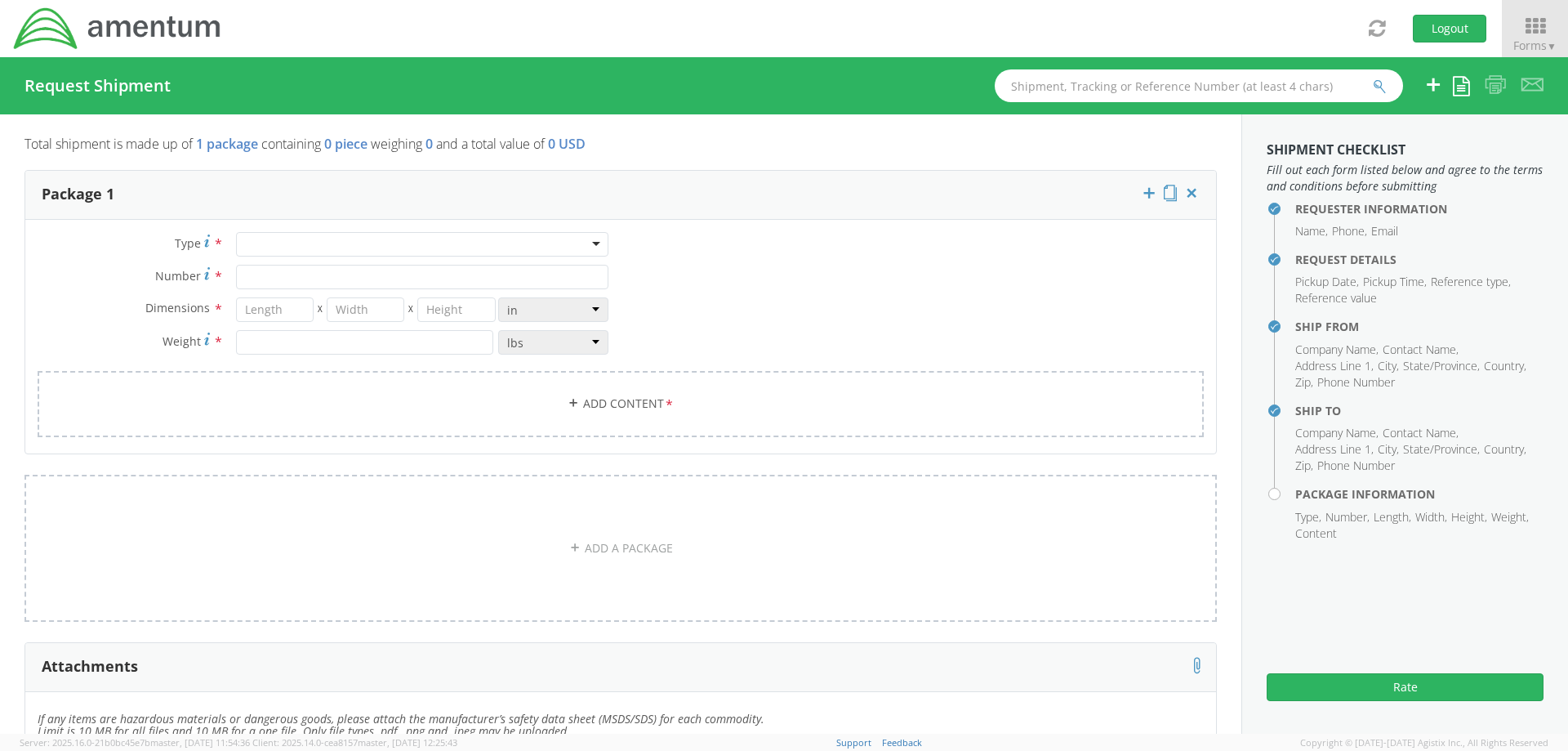
click at [328, 243] on div at bounding box center [421, 244] width 372 height 25
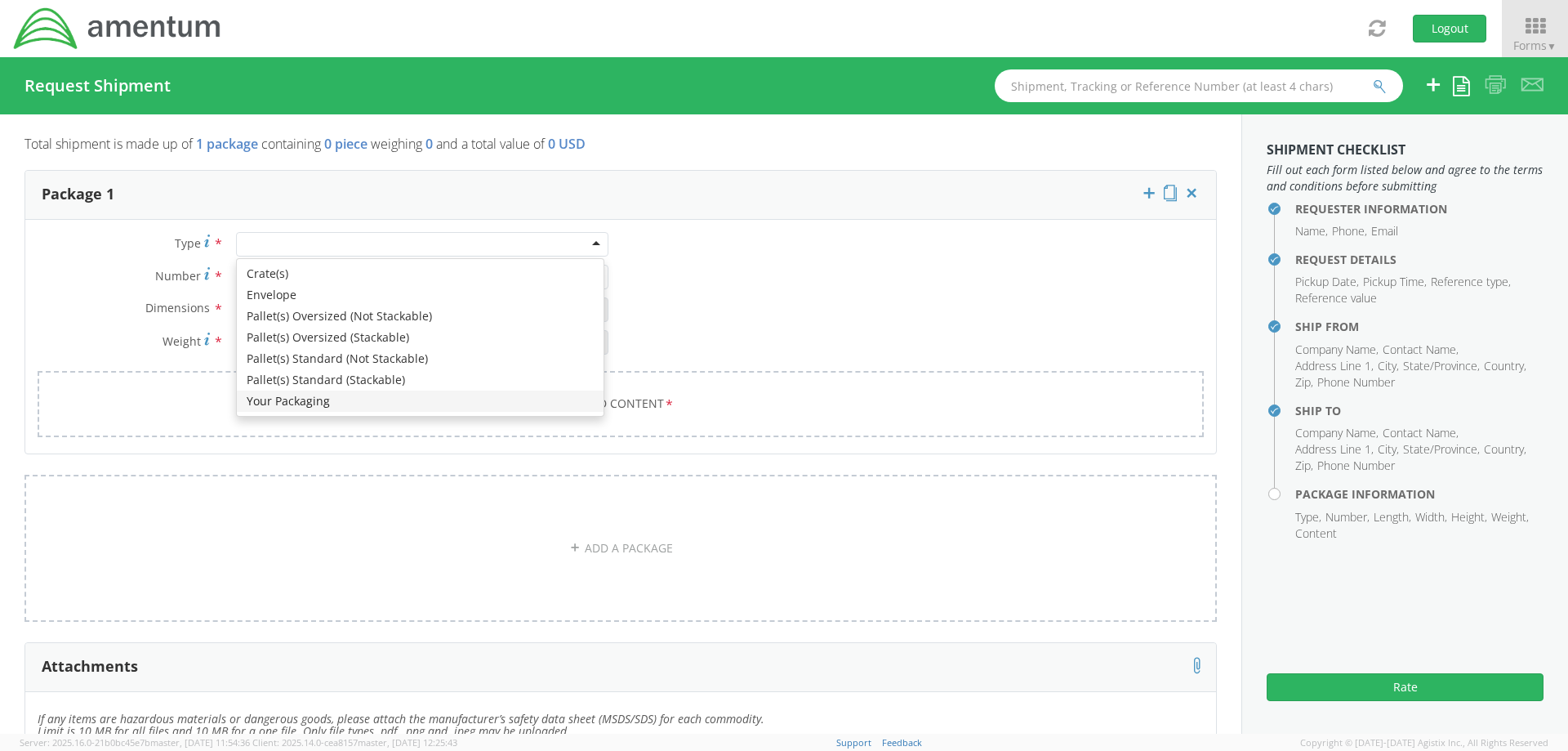
click at [85, 232] on div "Type * Crate(s) Envelope Pallet(s) Oversized (Not Stackable) Pallet(s) Oversize…" at bounding box center [621, 344] width 1191 height 226
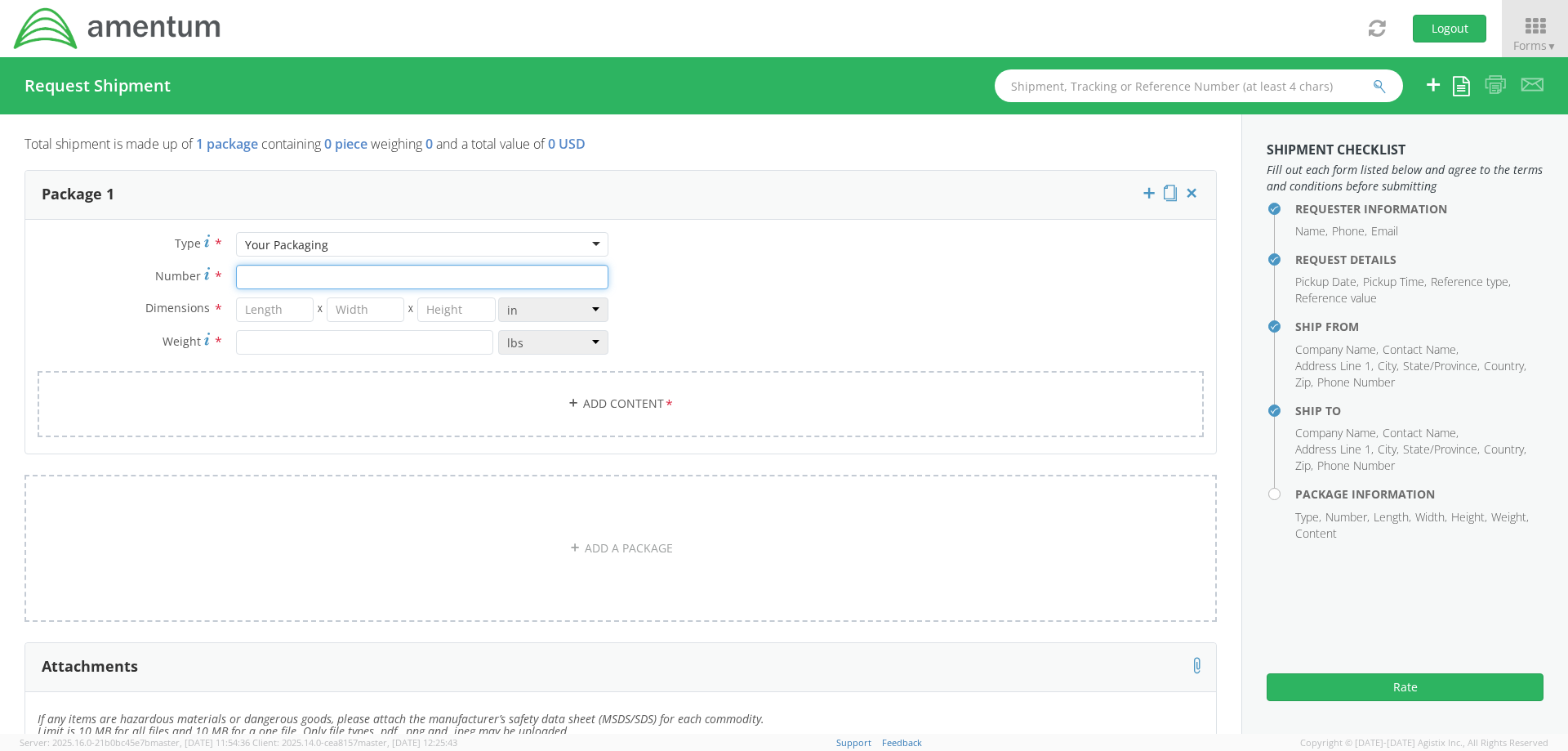
click at [266, 278] on input "Number *" at bounding box center [421, 277] width 372 height 25
type input "1"
type input "16"
type input "12"
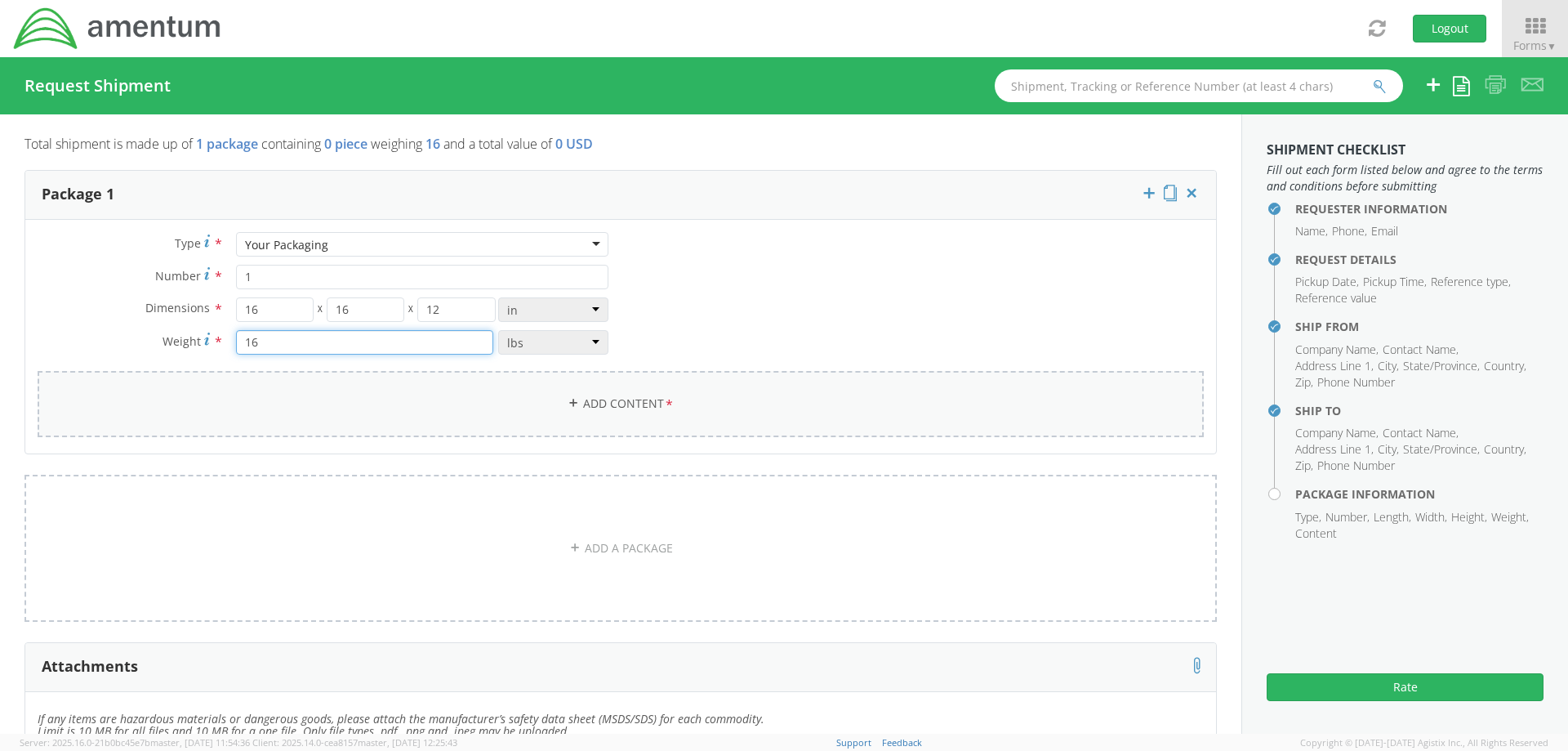
type input "16"
click at [607, 407] on link "Add Content *" at bounding box center [621, 404] width 1166 height 66
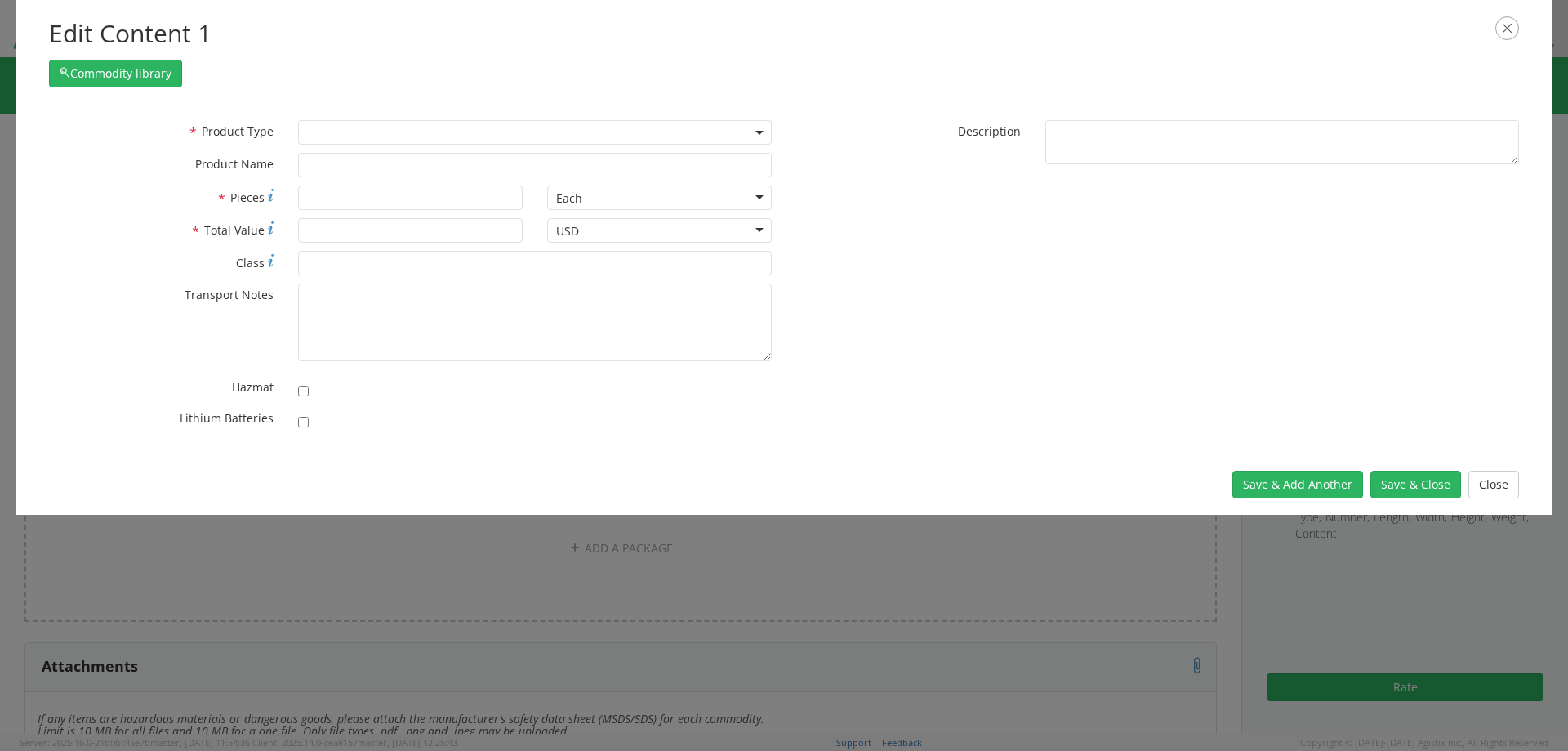
click at [321, 123] on span at bounding box center [535, 132] width 473 height 25
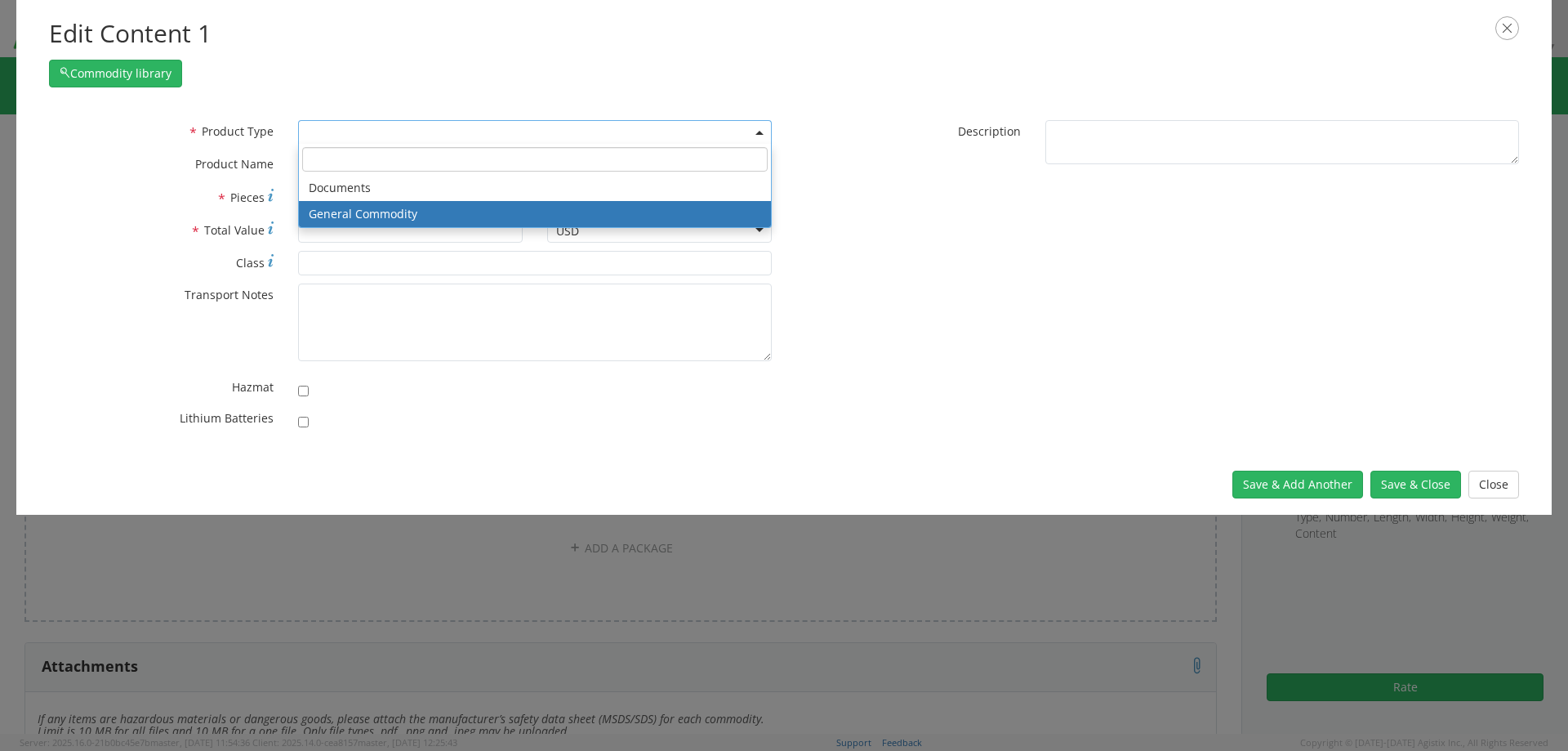
select select "COMMODITY"
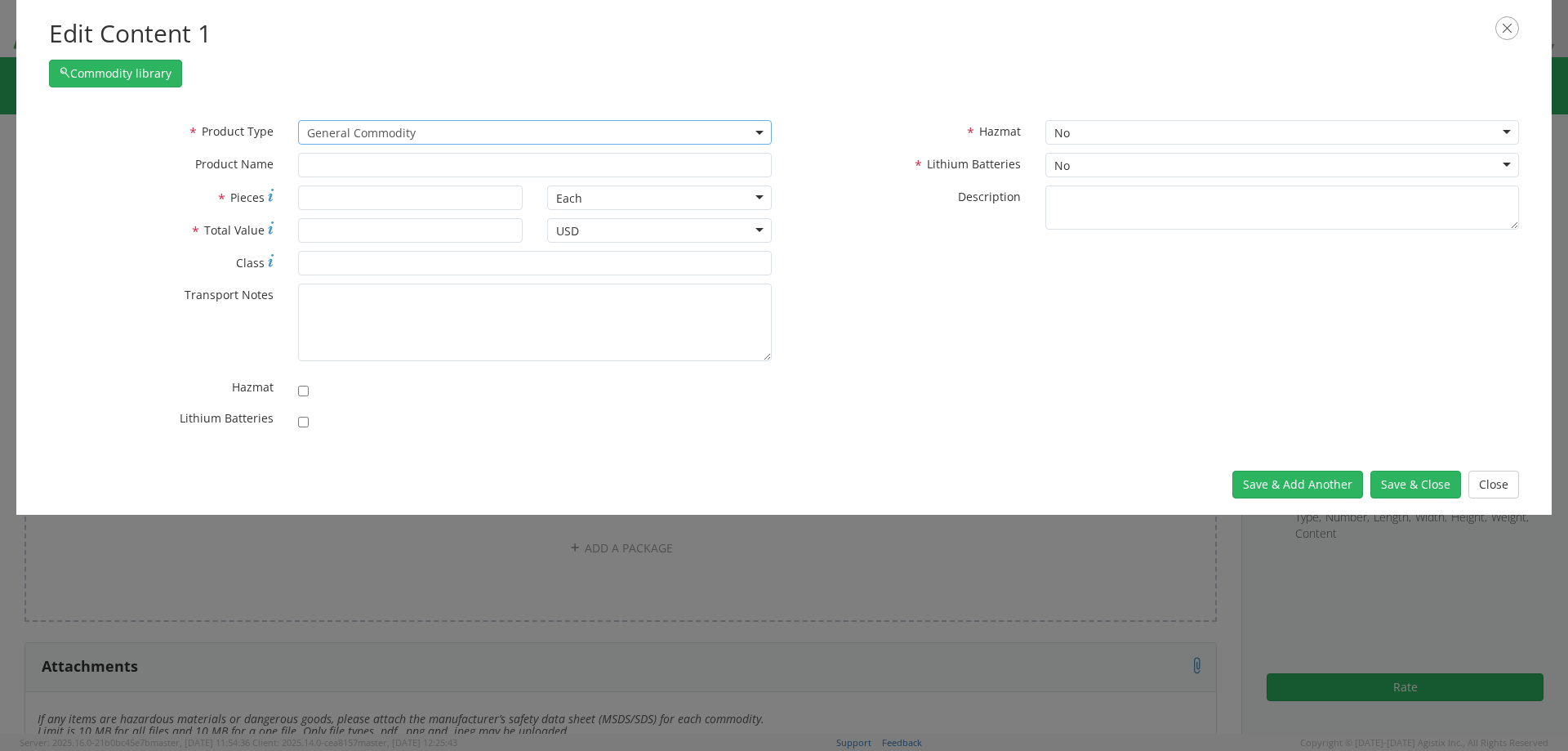
type input "General Commodity"
click at [359, 198] on input "* Pieces" at bounding box center [410, 198] width 225 height 25
type input "1"
type input "1295"
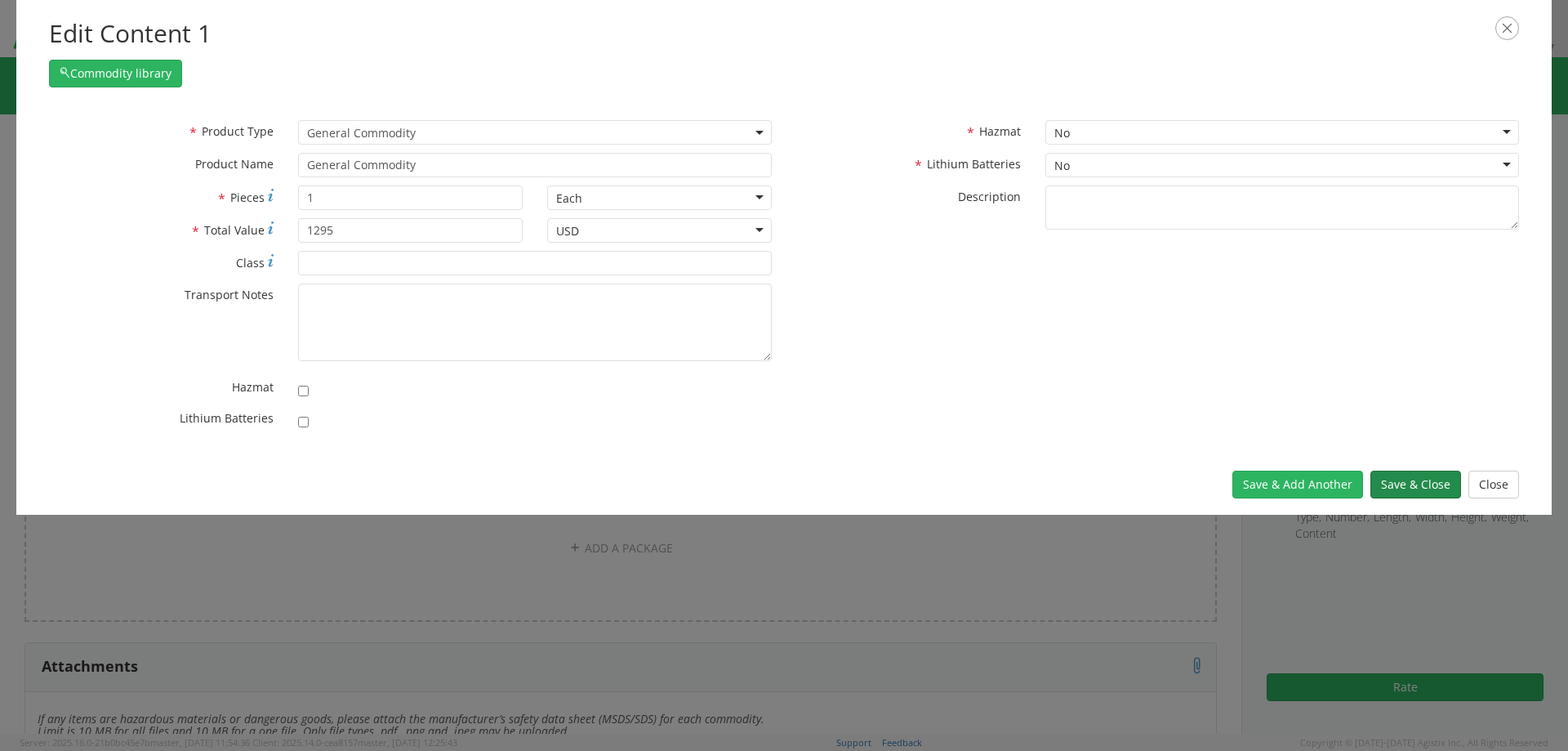
click at [1424, 486] on button "Save & Close" at bounding box center [1416, 484] width 90 height 28
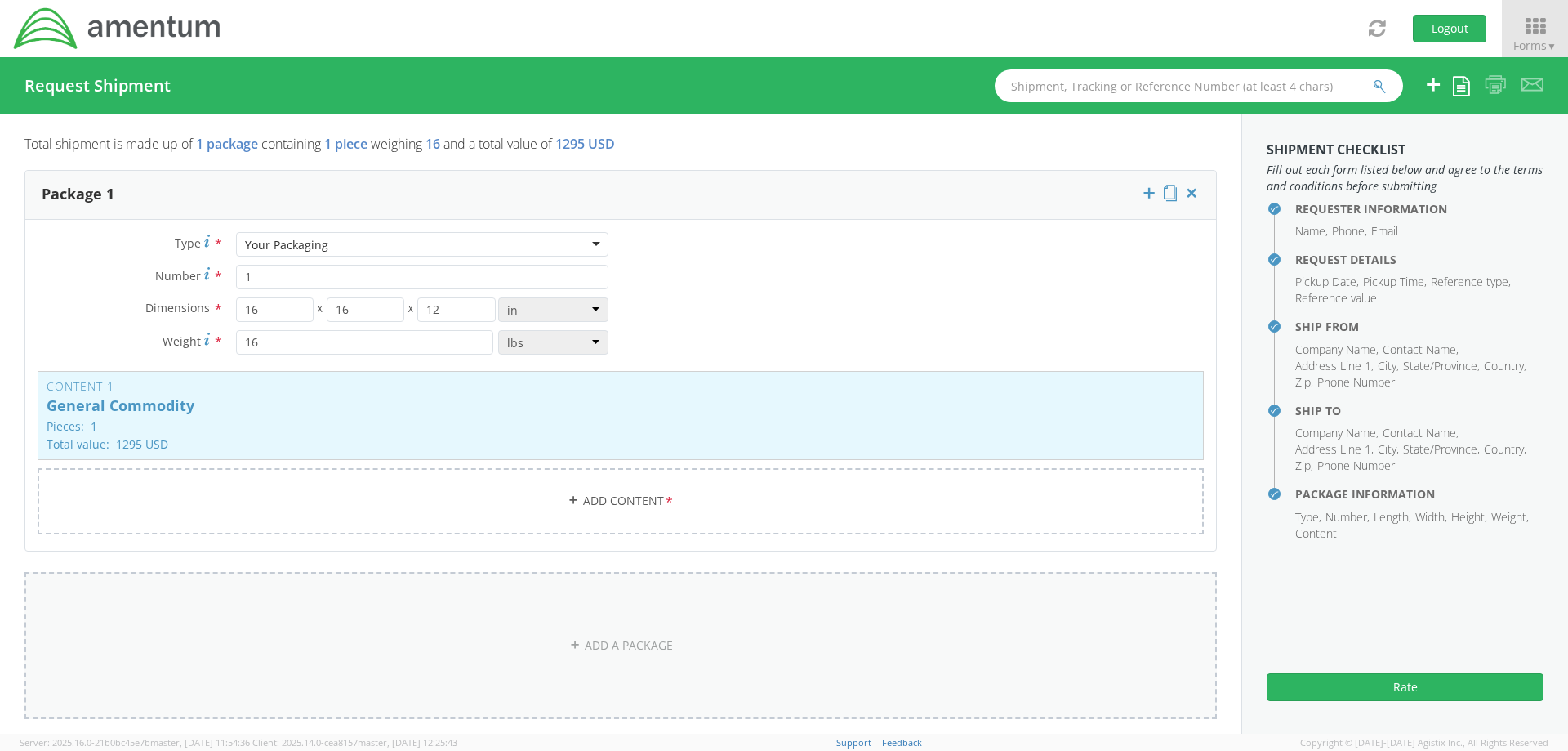
scroll to position [1389, 0]
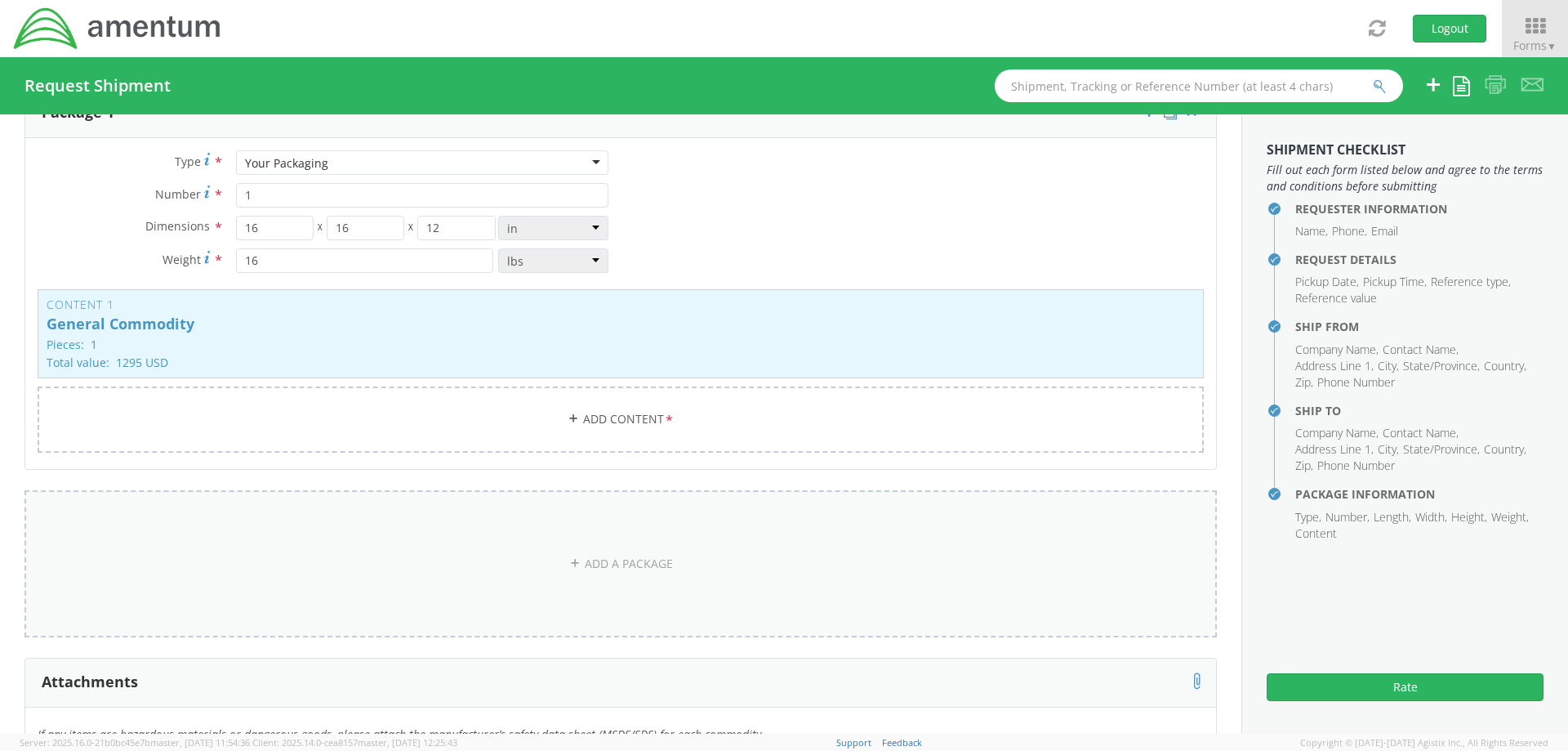
click at [573, 573] on link "ADD A PACKAGE" at bounding box center [621, 564] width 1192 height 147
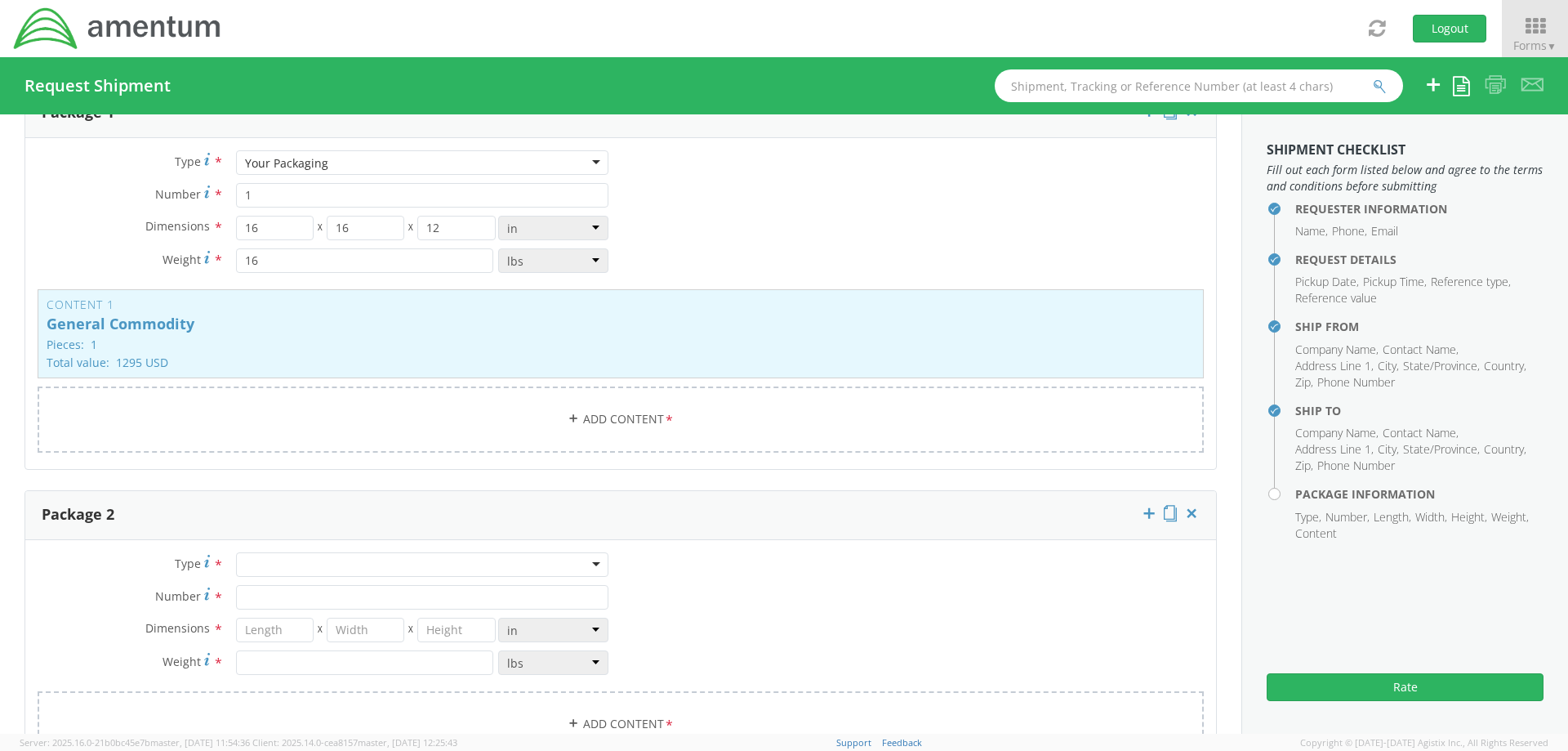
scroll to position [1552, 0]
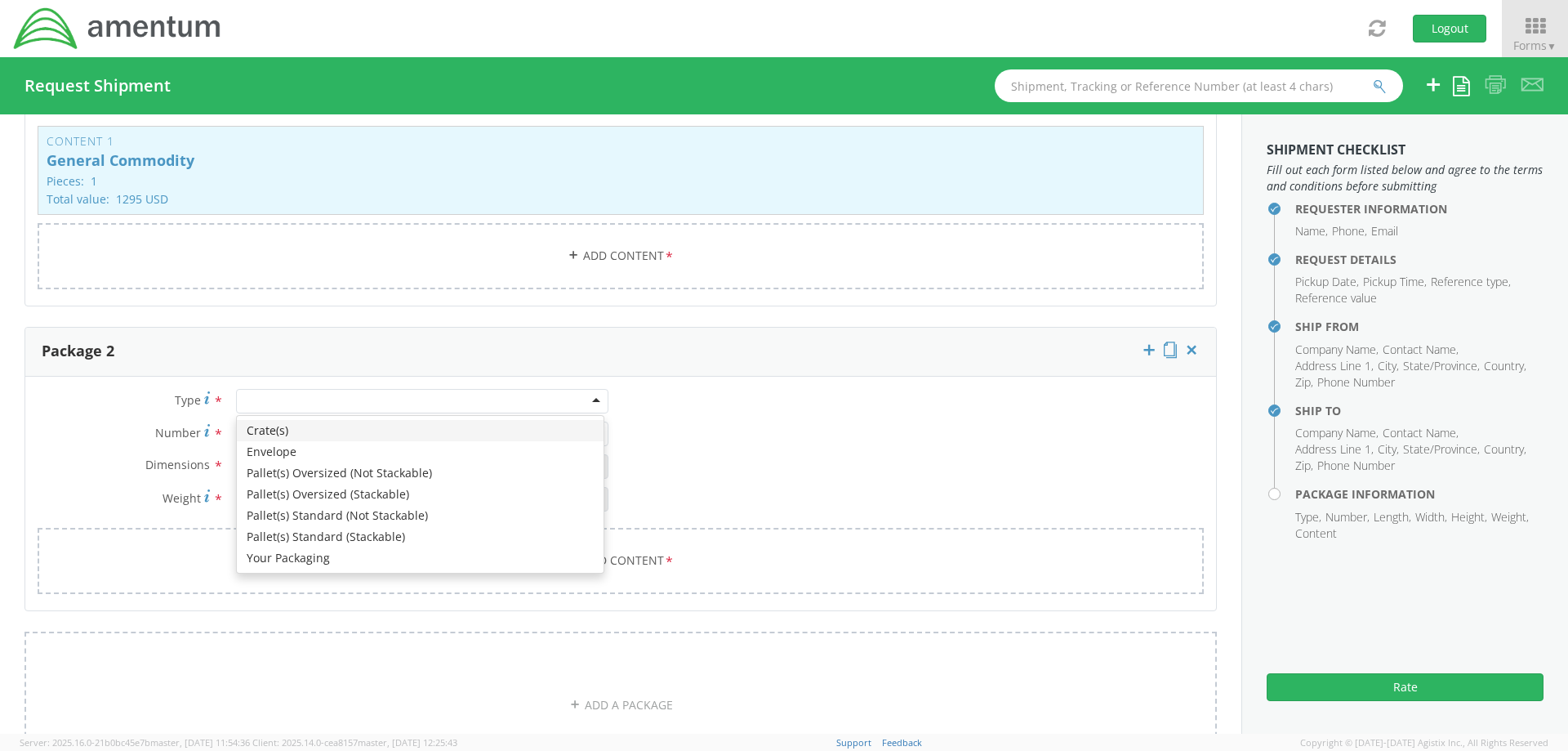
click at [362, 405] on div at bounding box center [421, 401] width 372 height 25
drag, startPoint x: 352, startPoint y: 558, endPoint x: 118, endPoint y: 11, distance: 594.9
click at [120, 389] on div "Type * Crate(s) Envelope Pallet(s) Oversized (Not Stackable) Pallet(s) Oversize…" at bounding box center [621, 502] width 1191 height 226
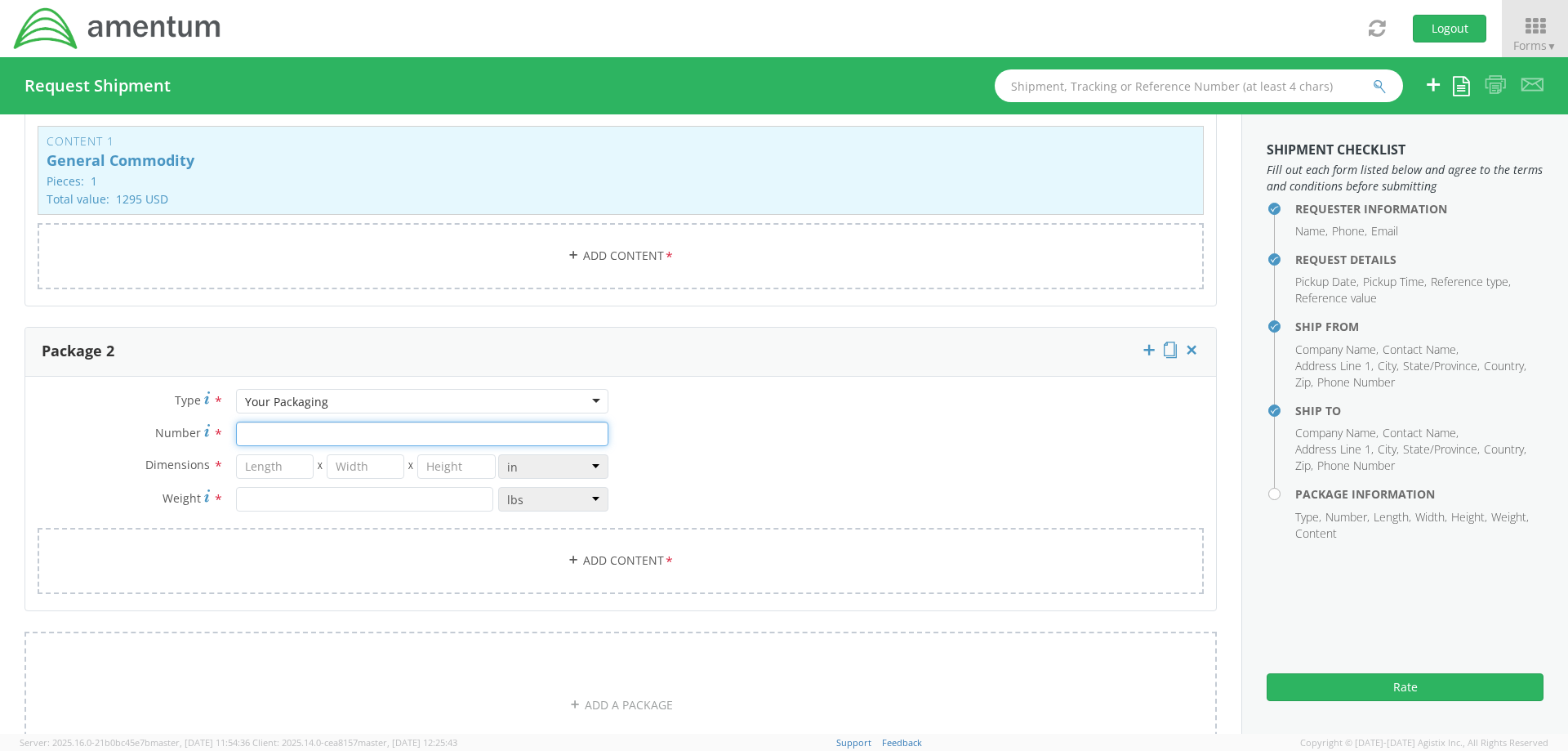
click at [310, 431] on input "Number *" at bounding box center [421, 433] width 372 height 25
type input "1"
type input "24"
type input "20"
type input "12"
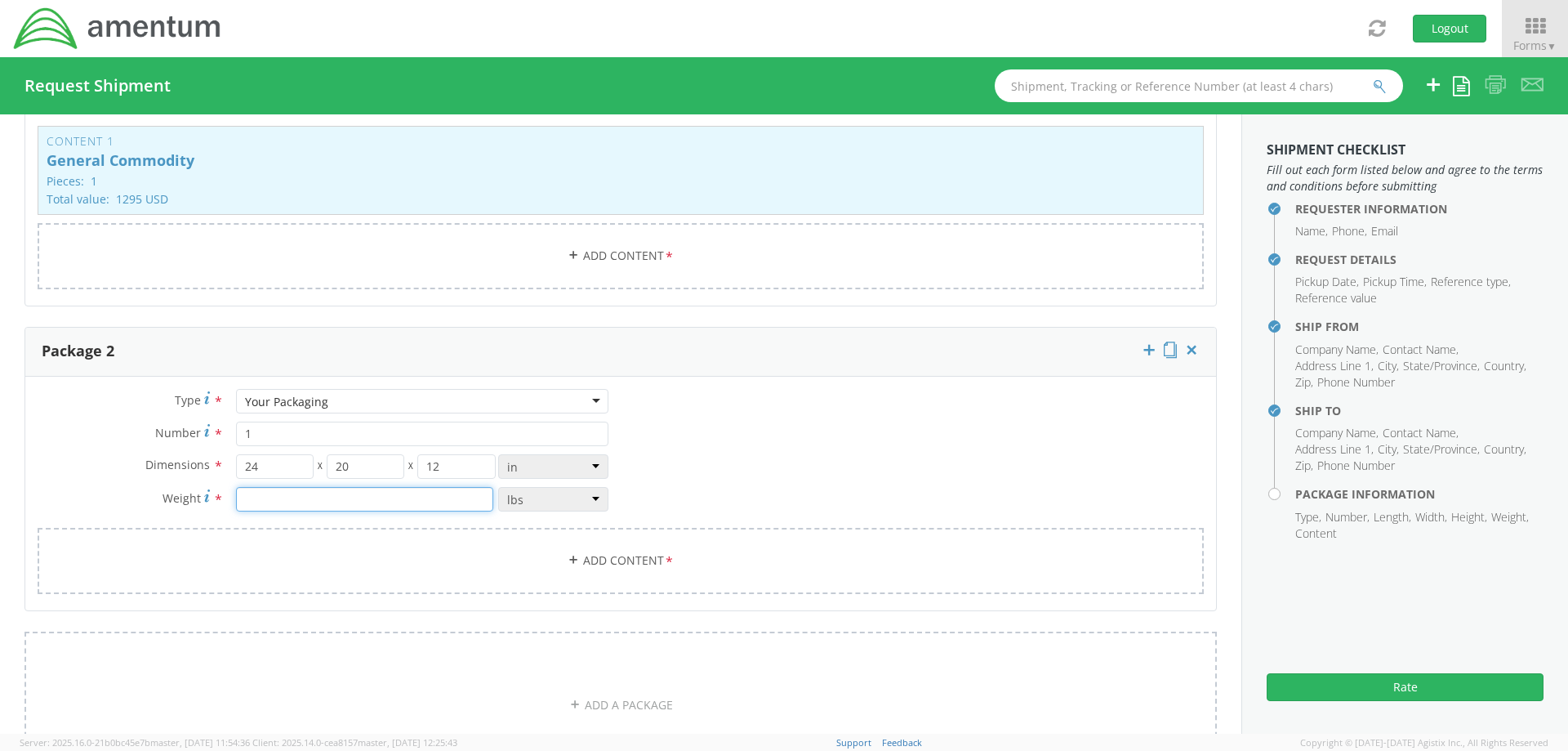
click at [278, 497] on input "number" at bounding box center [364, 499] width 257 height 25
type input "34"
click at [441, 565] on link "Add Content *" at bounding box center [621, 561] width 1166 height 66
select select
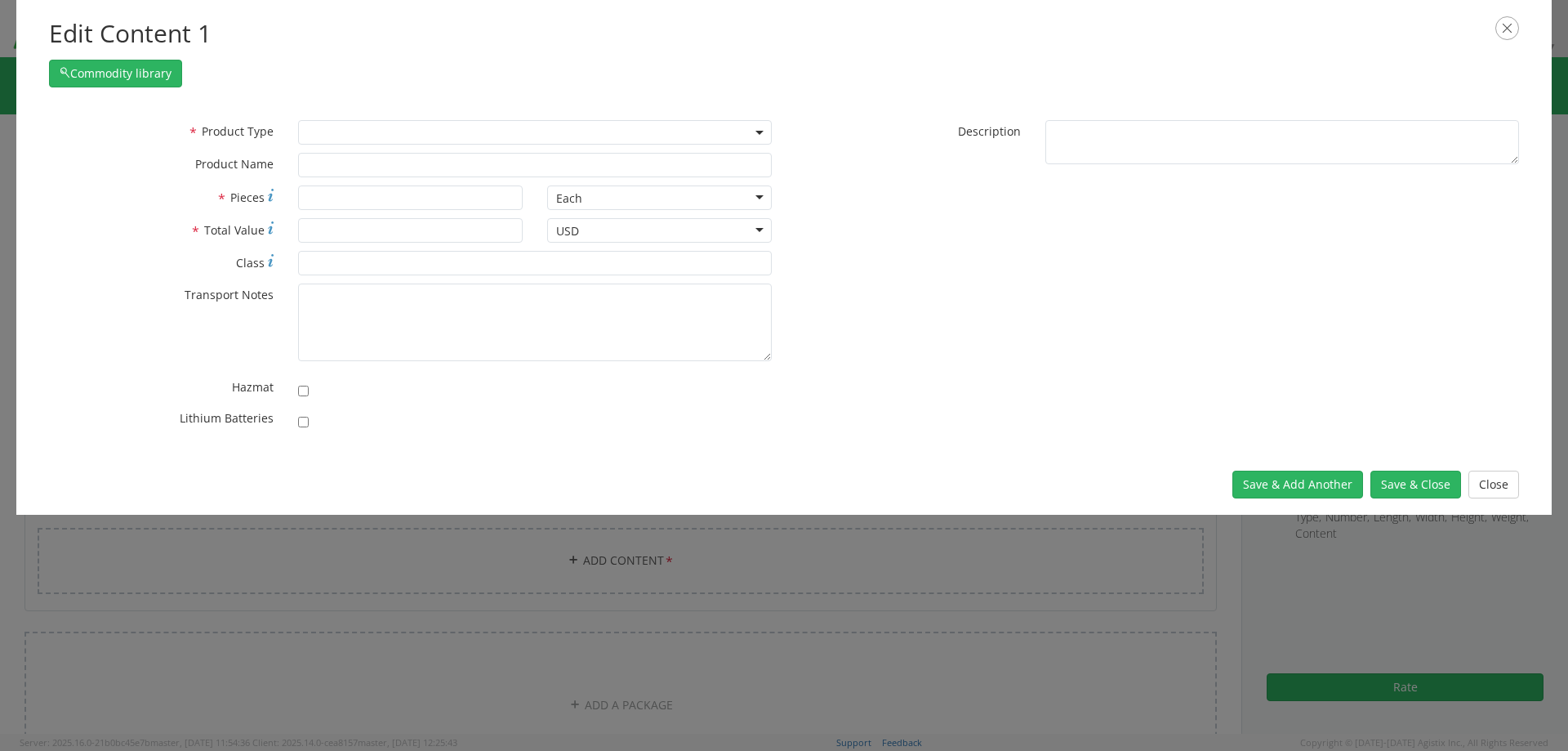
click at [506, 124] on span at bounding box center [535, 132] width 473 height 25
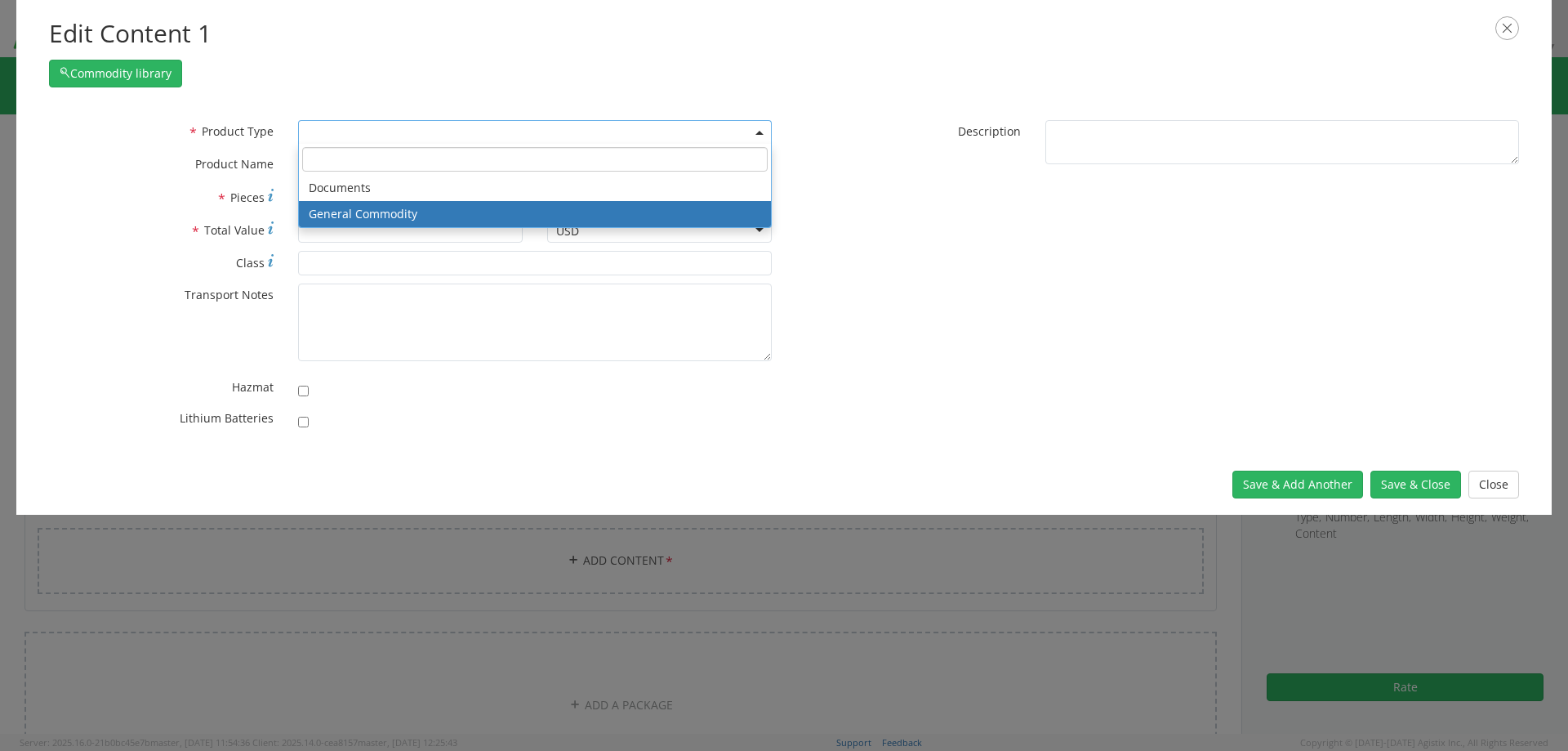
select select "COMMODITY"
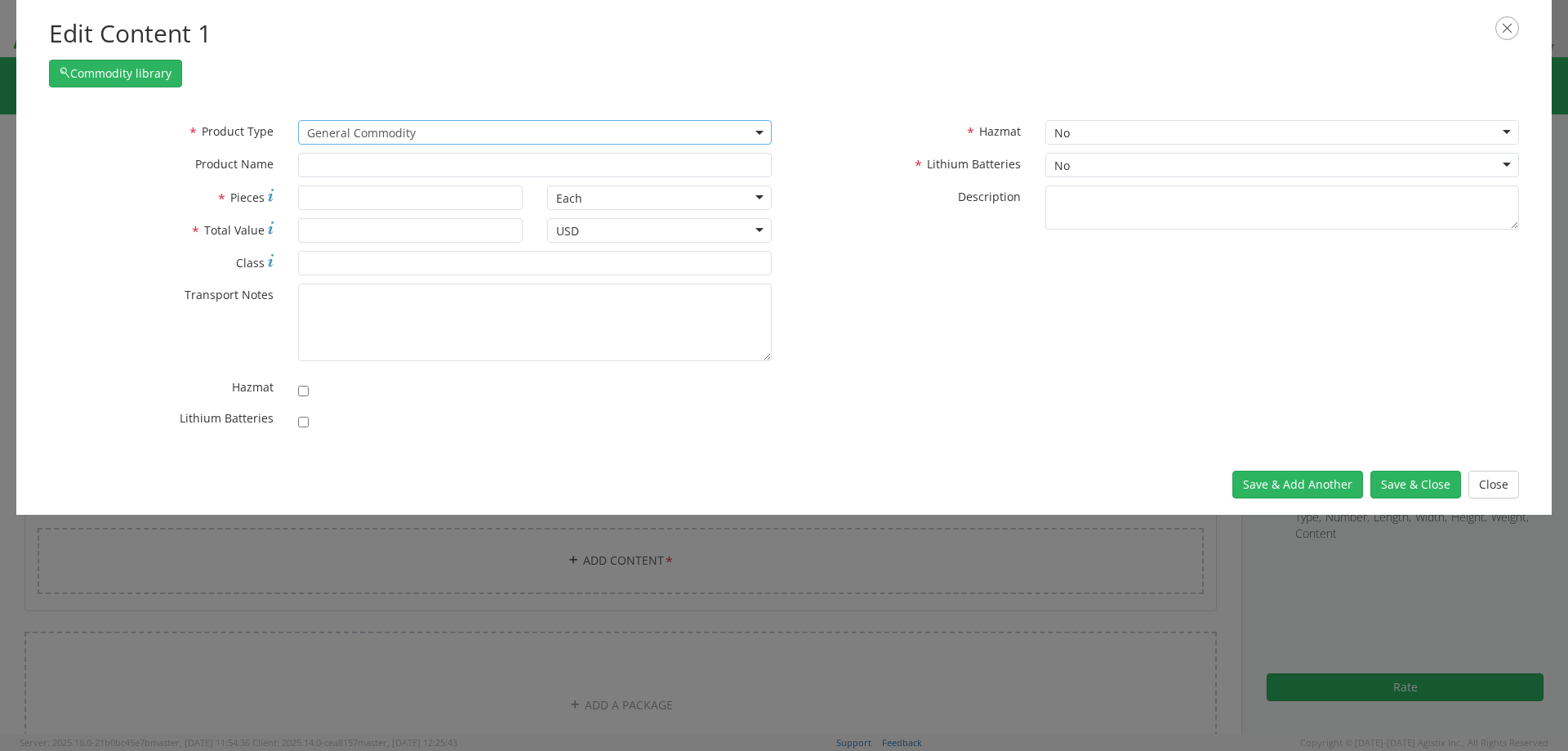
type input "General Commodity"
click at [423, 207] on input "* Pieces" at bounding box center [410, 198] width 225 height 25
type input "1"
type input "13200"
click at [1419, 483] on button "Save & Close" at bounding box center [1416, 484] width 90 height 28
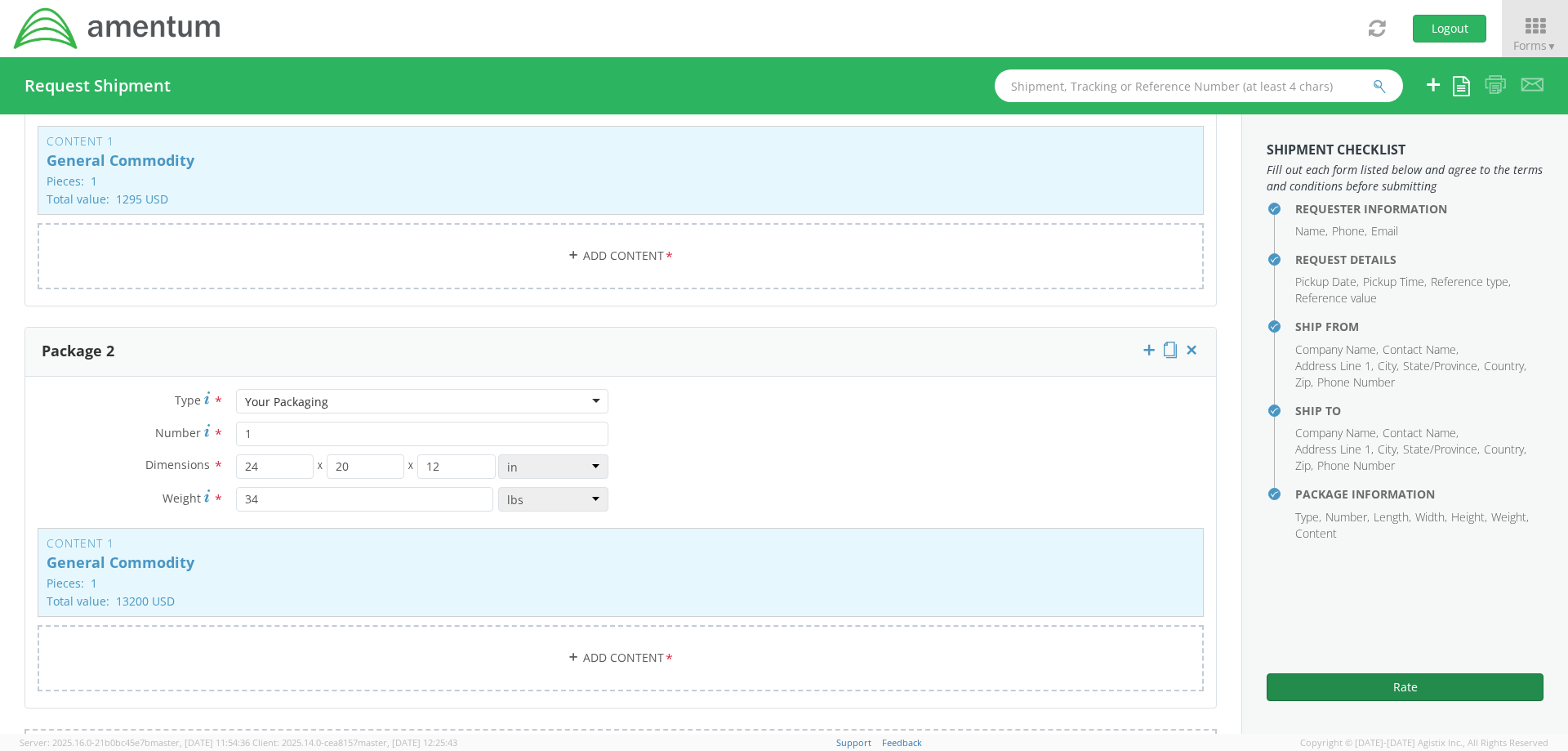
click at [1401, 683] on button "Rate" at bounding box center [1405, 686] width 277 height 28
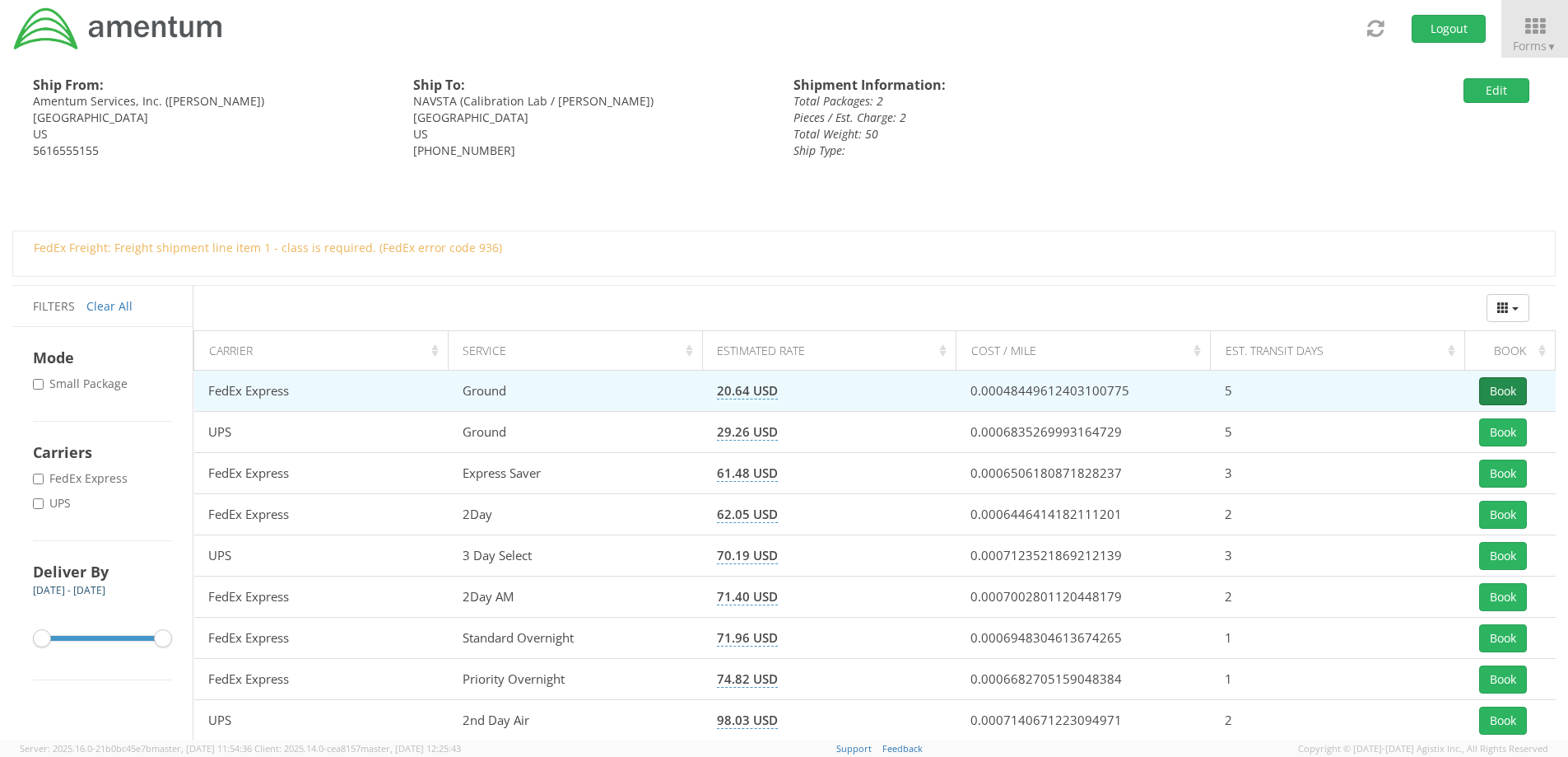
click at [1502, 391] on button "Book" at bounding box center [1504, 391] width 48 height 28
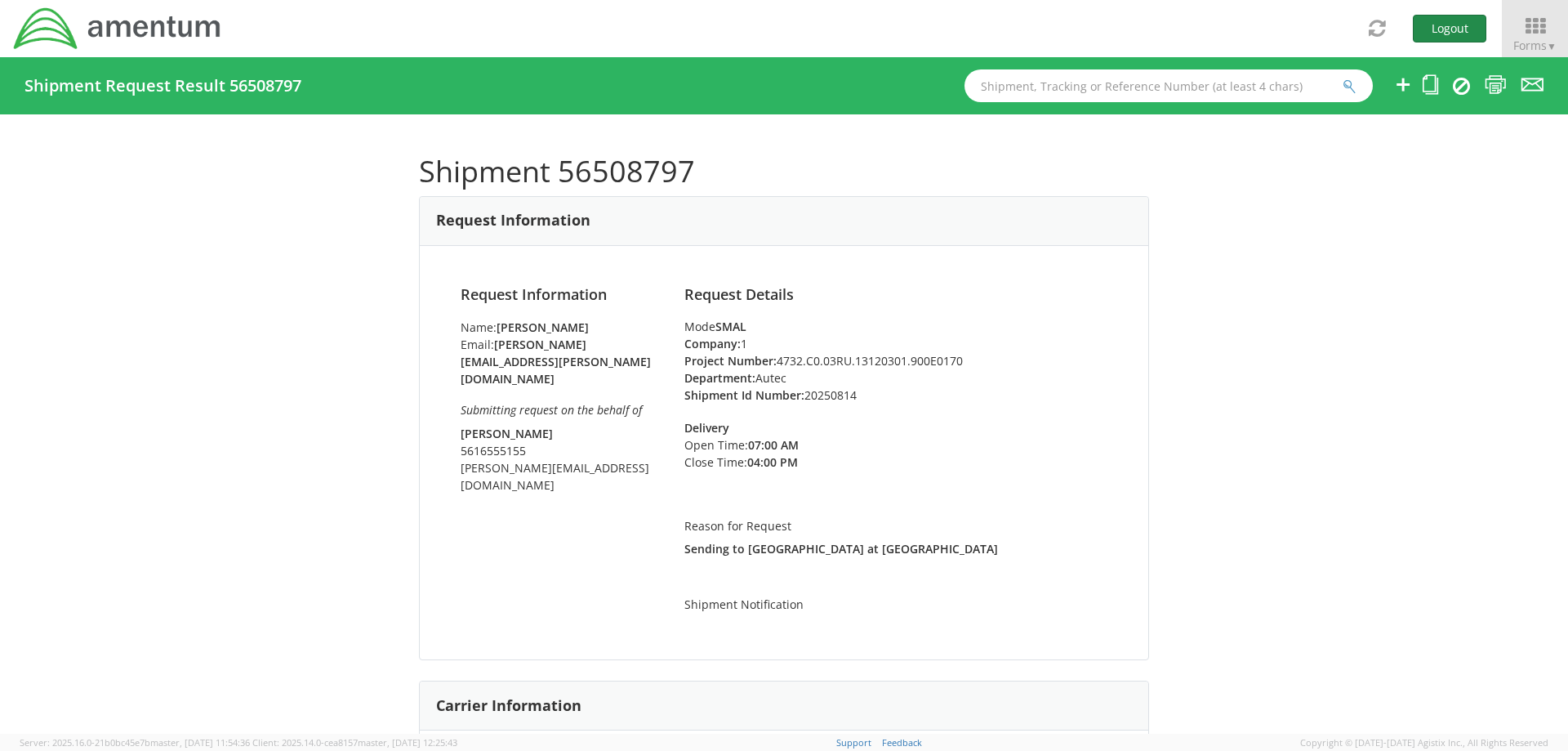
click at [1452, 23] on button "Logout" at bounding box center [1449, 28] width 73 height 28
